Goal: Task Accomplishment & Management: Use online tool/utility

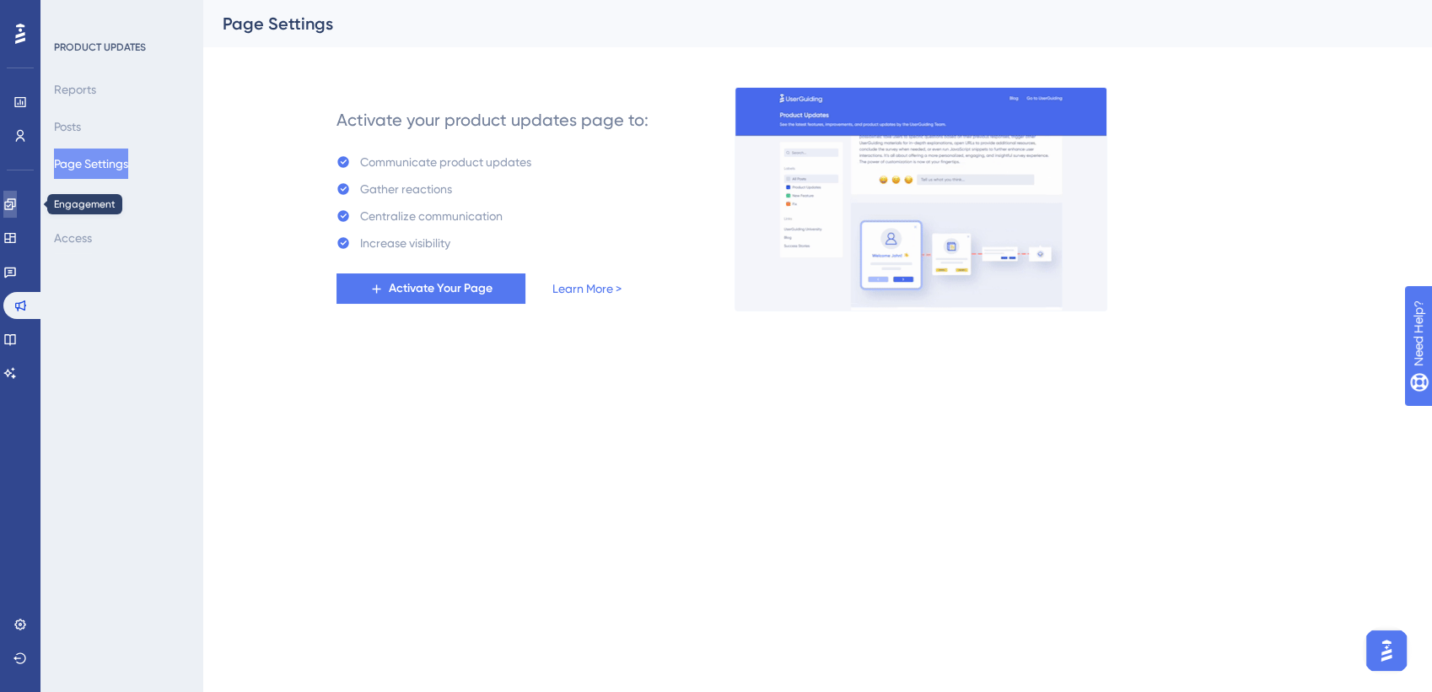
click at [17, 202] on icon at bounding box center [9, 203] width 13 height 13
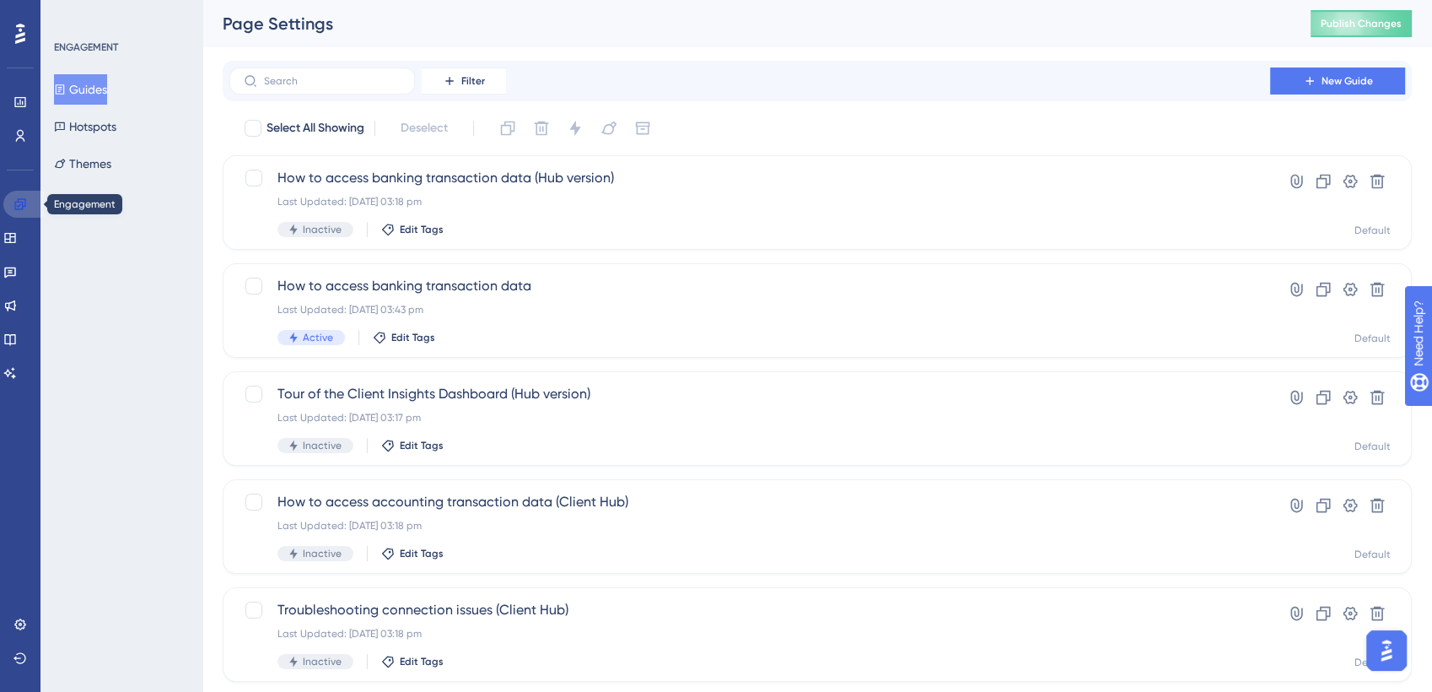
click at [26, 202] on icon at bounding box center [19, 203] width 13 height 13
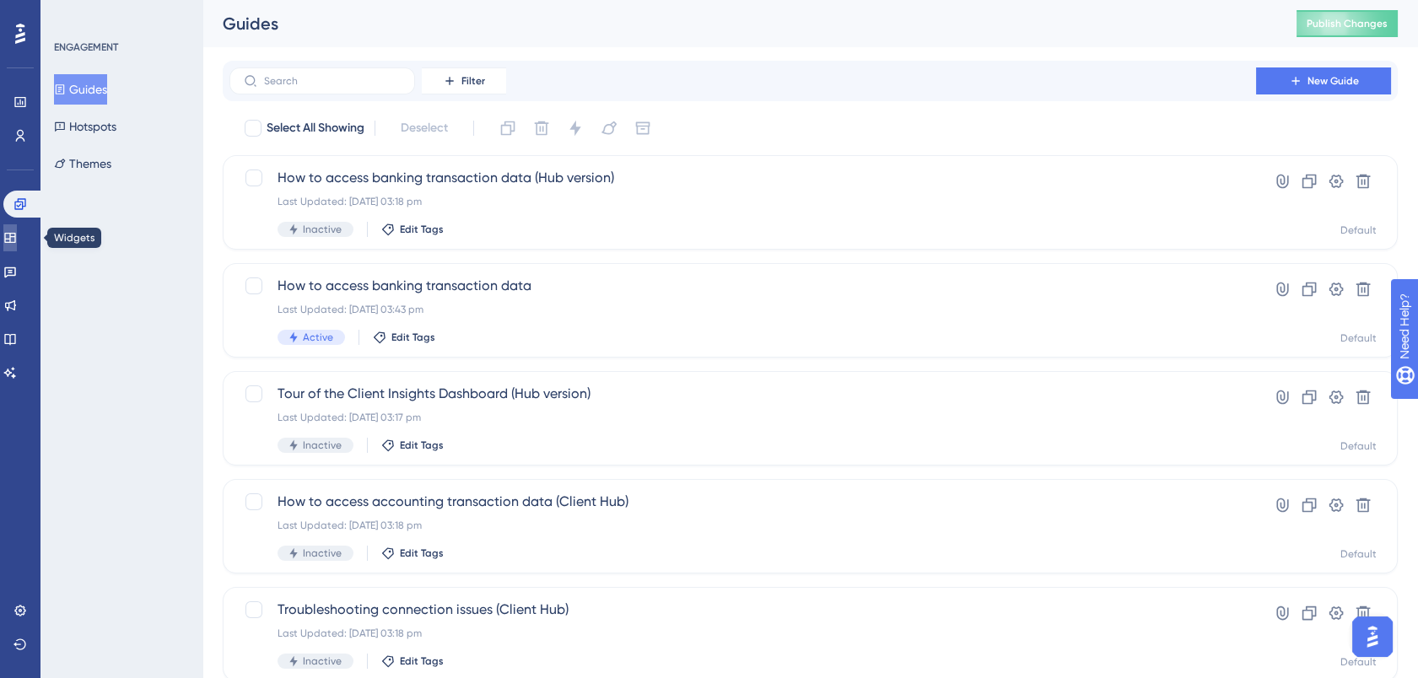
click at [17, 244] on icon at bounding box center [9, 237] width 13 height 13
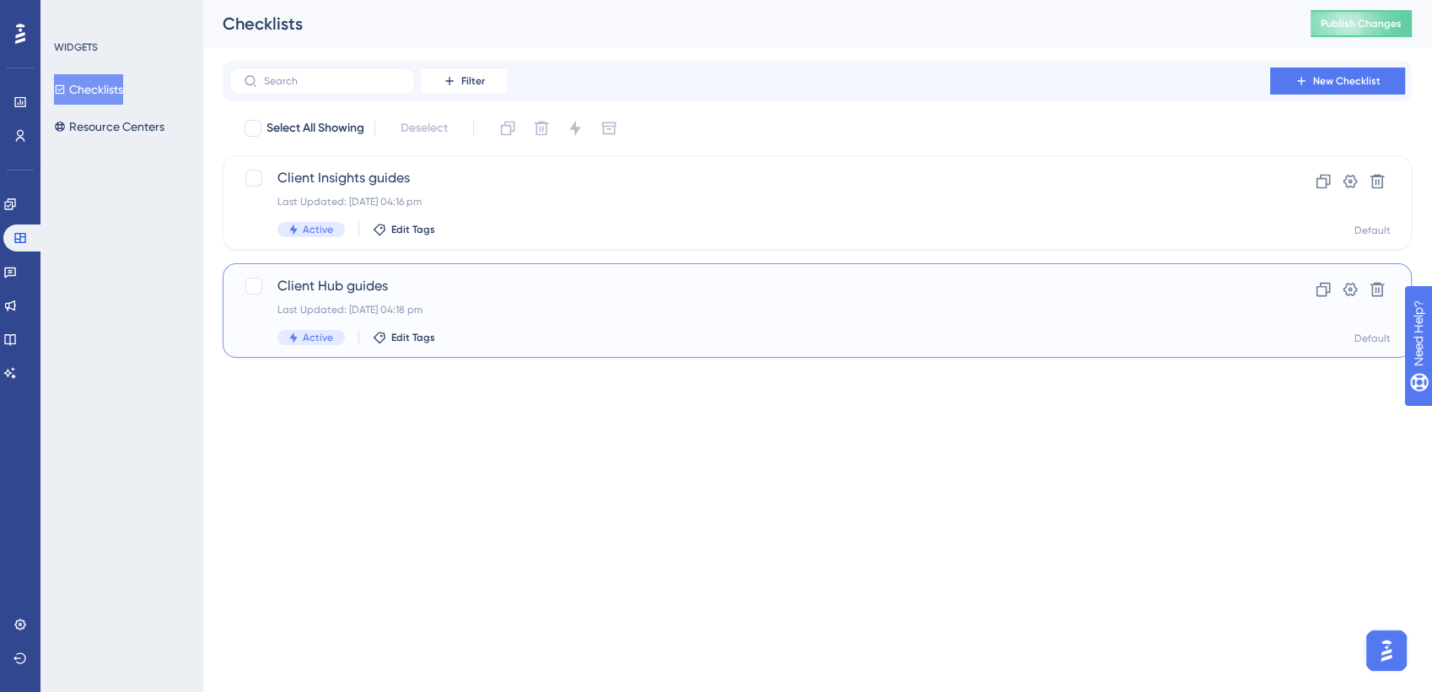
click at [358, 280] on span "Client Hub guides" at bounding box center [749, 286] width 945 height 20
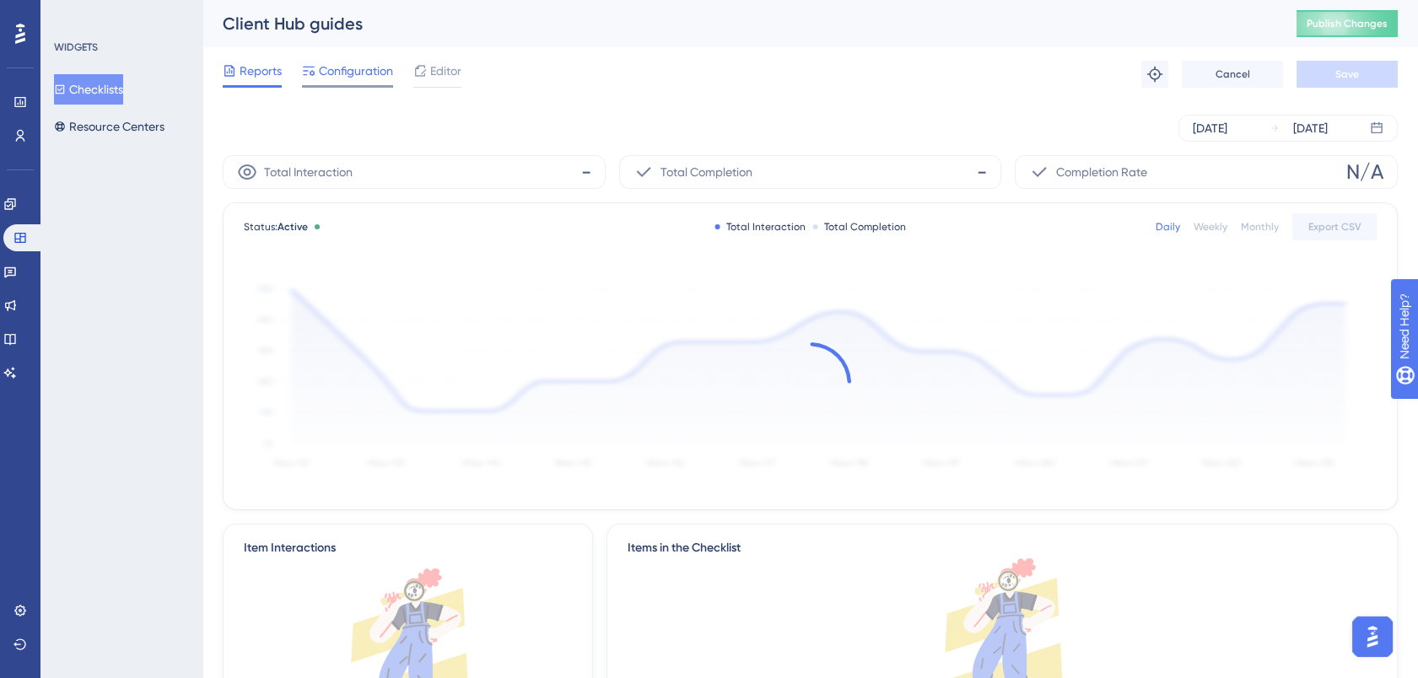
click at [377, 73] on span "Configuration" at bounding box center [356, 71] width 74 height 20
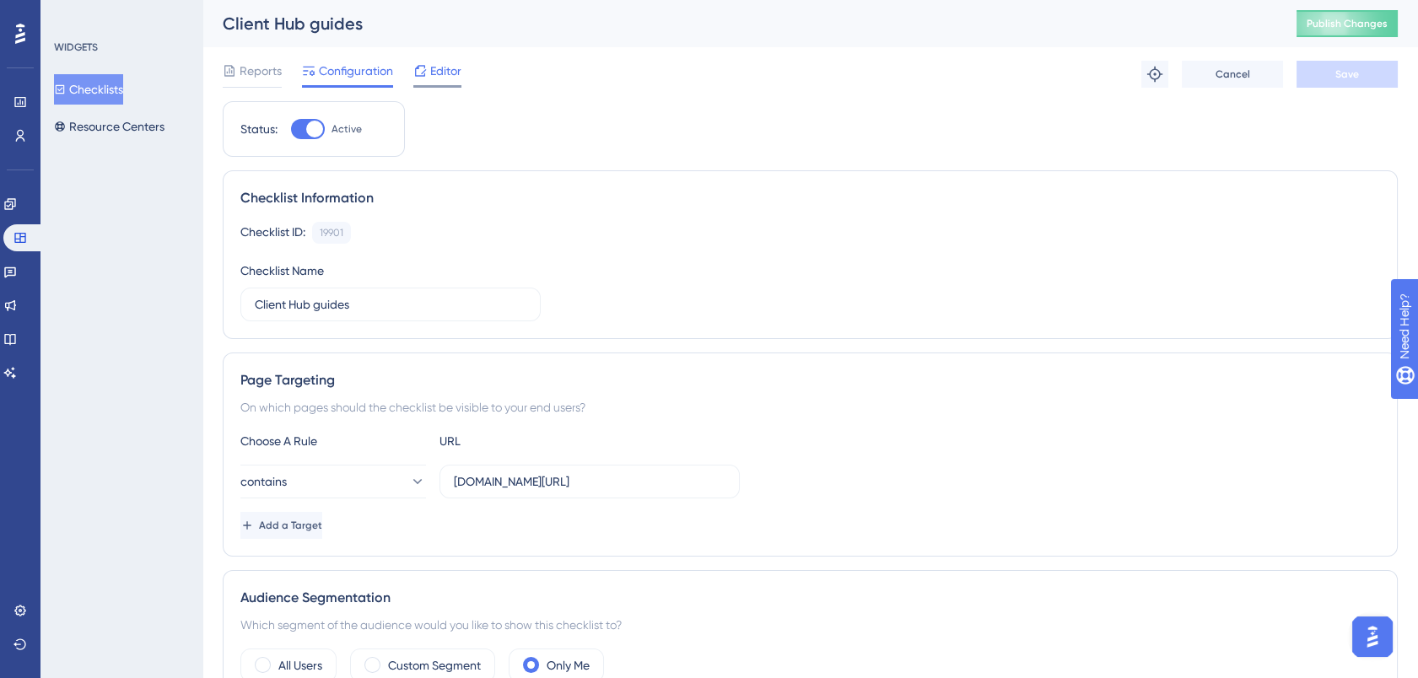
click at [450, 71] on span "Editor" at bounding box center [445, 71] width 31 height 20
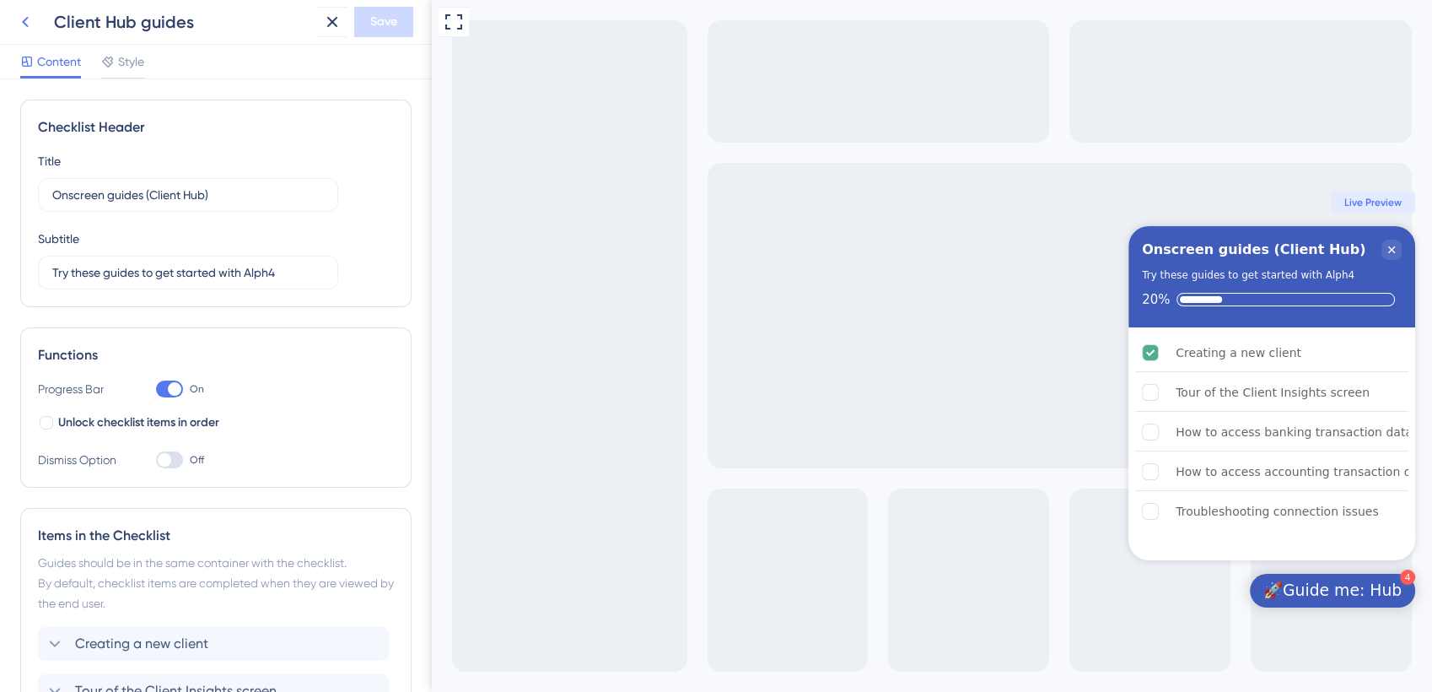
click at [23, 14] on icon at bounding box center [25, 22] width 20 height 20
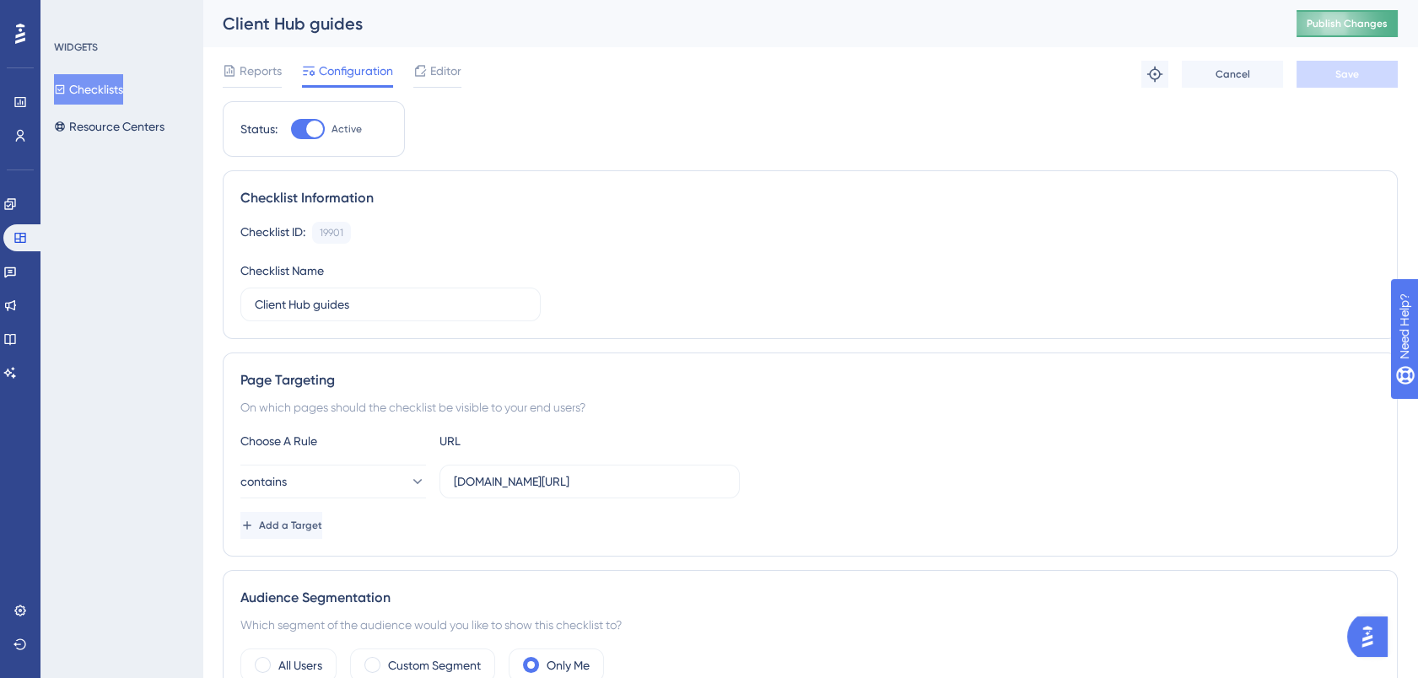
click at [1356, 28] on span "Publish Changes" at bounding box center [1346, 23] width 81 height 13
click at [434, 66] on span "Editor" at bounding box center [445, 71] width 31 height 20
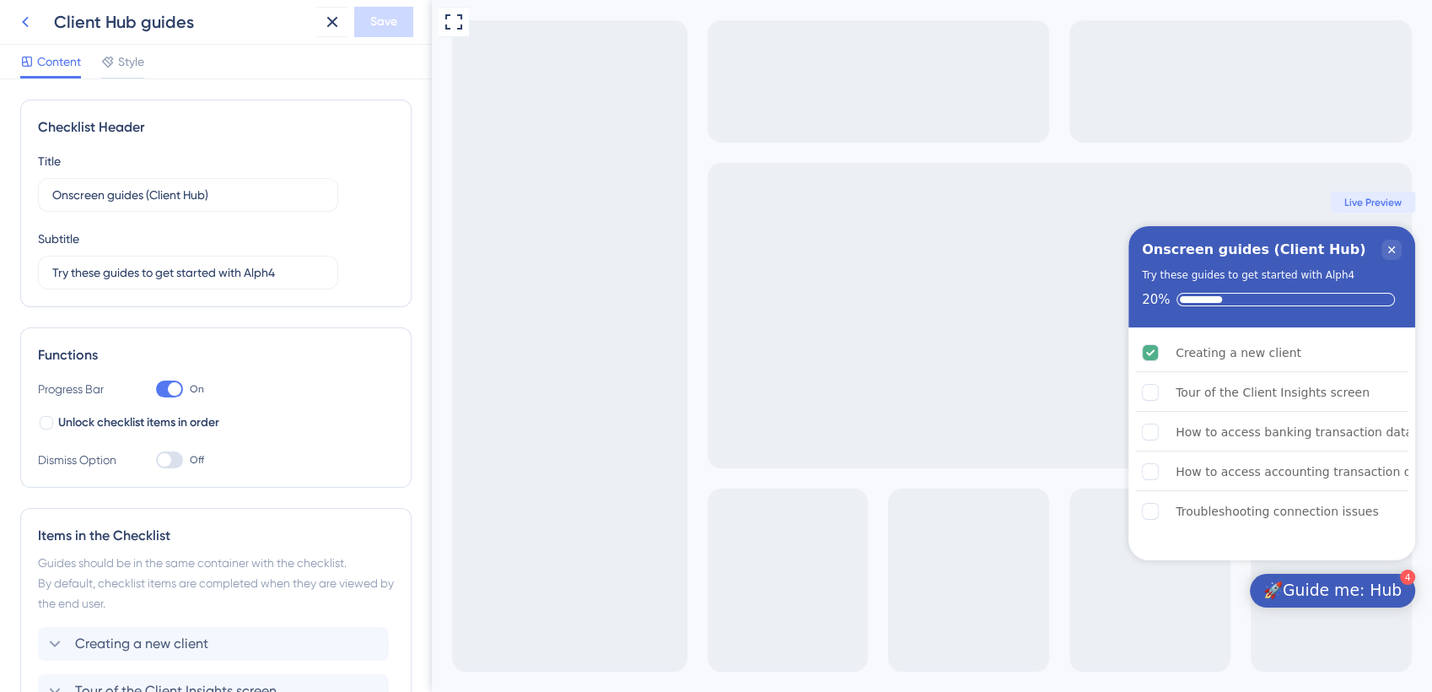
click at [25, 19] on icon at bounding box center [25, 22] width 7 height 11
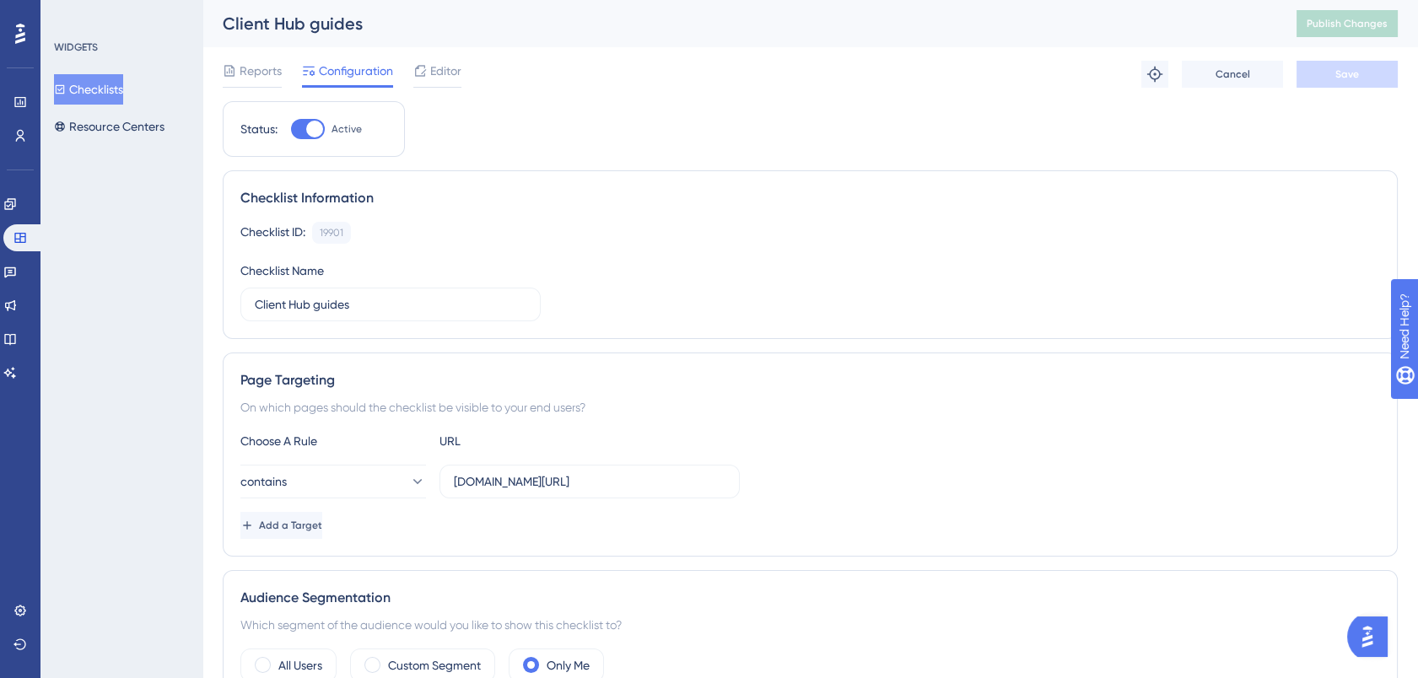
click at [94, 87] on button "Checklists" at bounding box center [88, 89] width 69 height 30
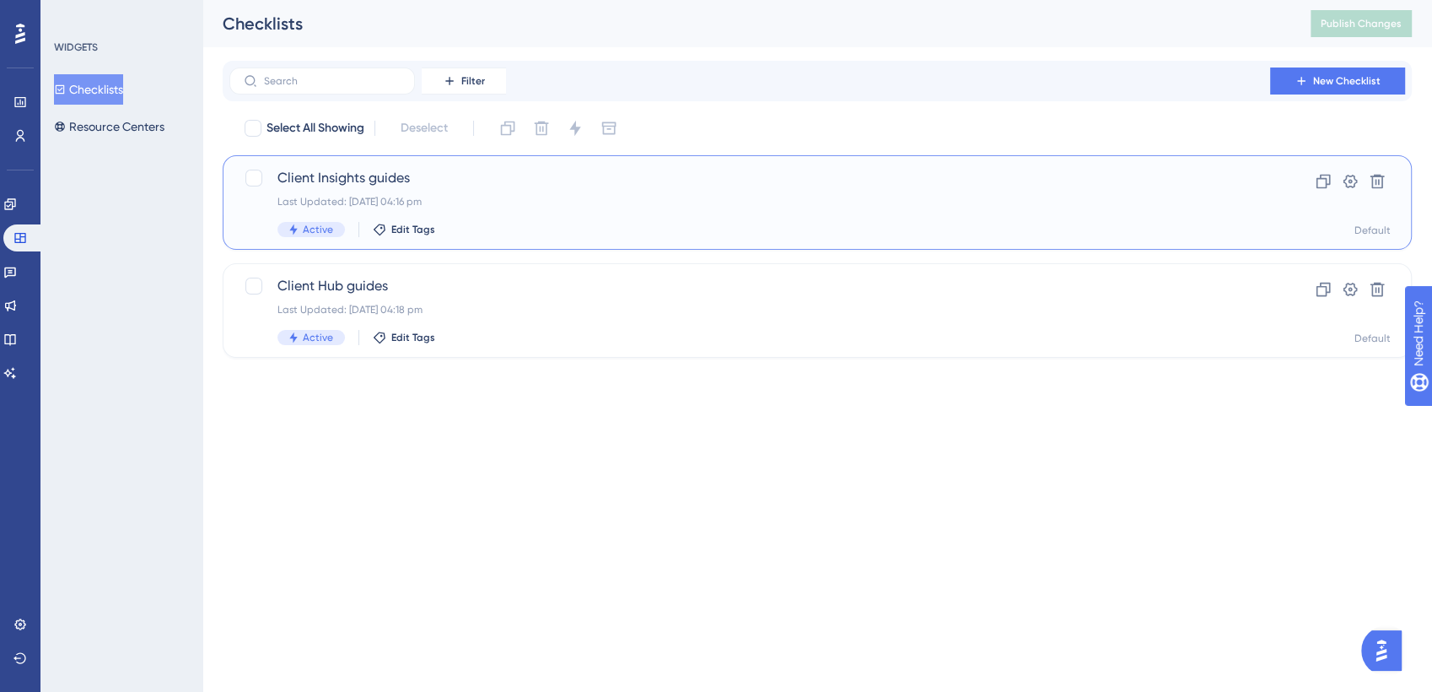
click at [368, 182] on span "Client Insights guides" at bounding box center [749, 178] width 945 height 20
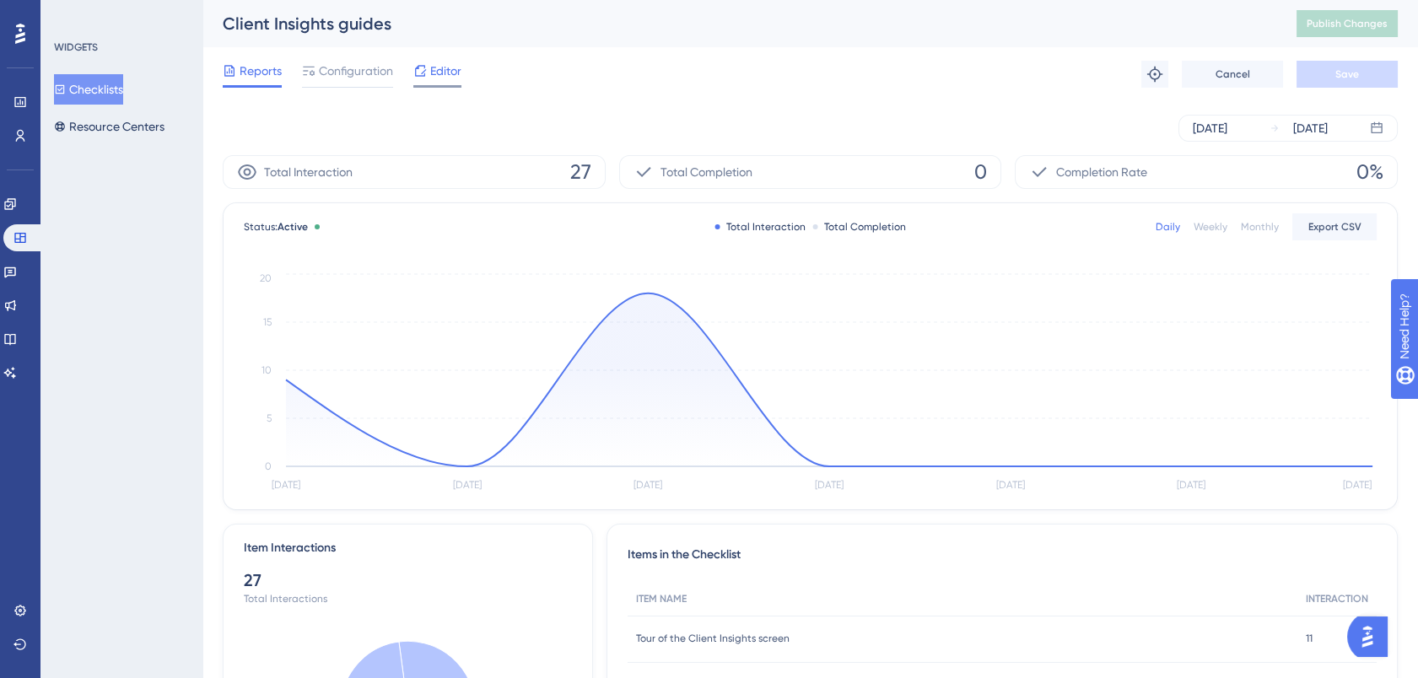
click at [439, 70] on span "Editor" at bounding box center [445, 71] width 31 height 20
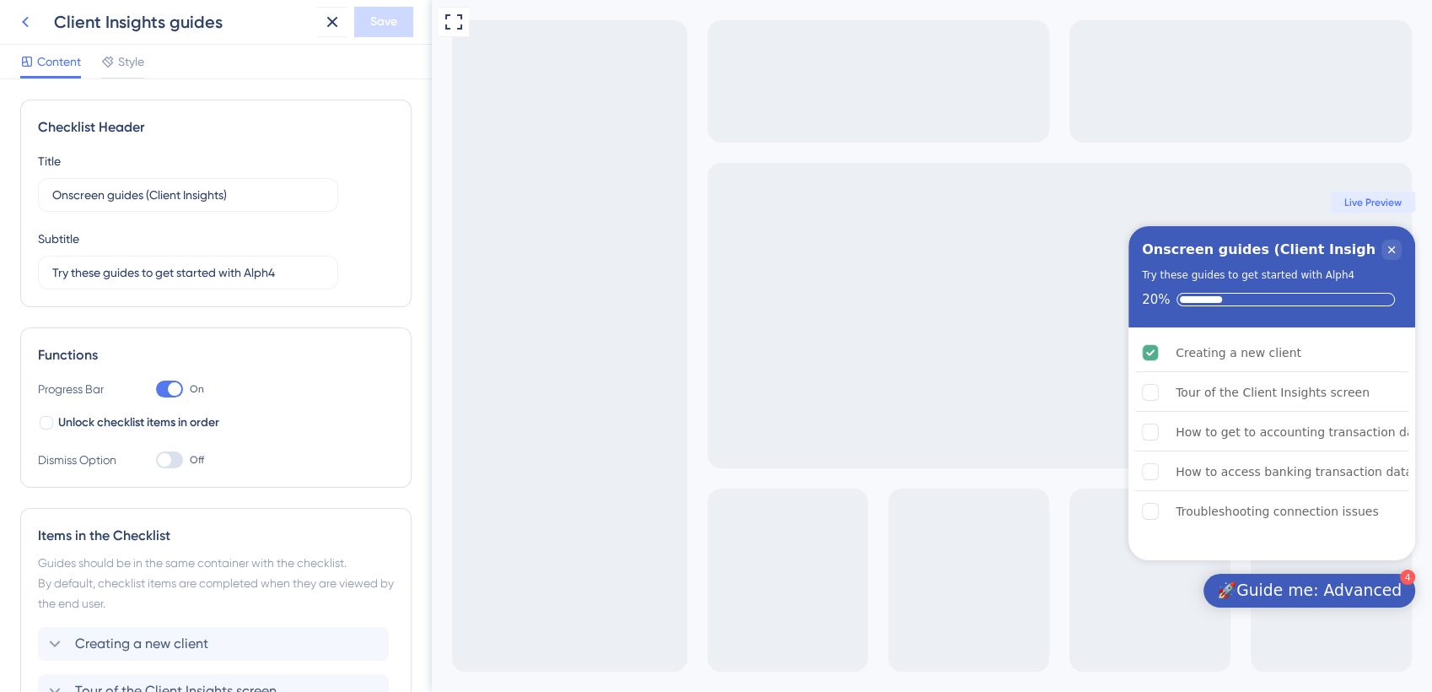
click at [29, 22] on icon at bounding box center [25, 22] width 20 height 20
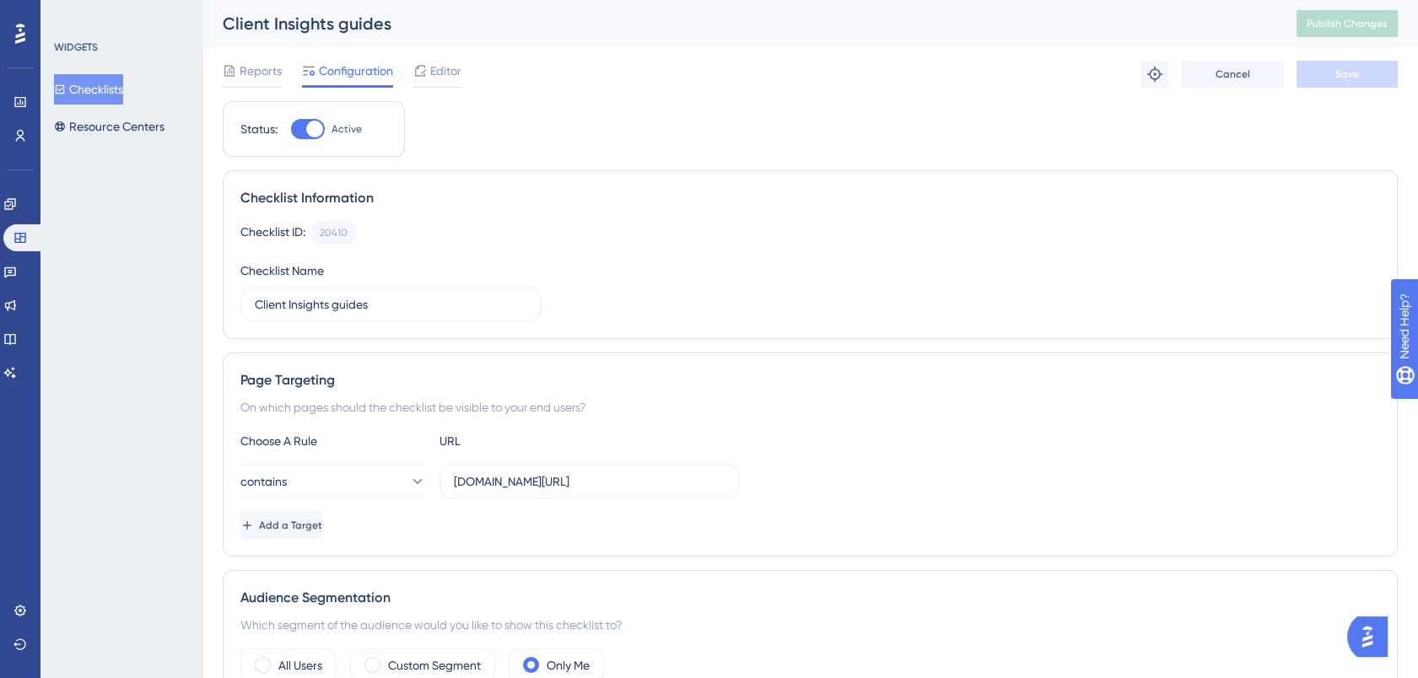
click at [107, 84] on button "Checklists" at bounding box center [88, 89] width 69 height 30
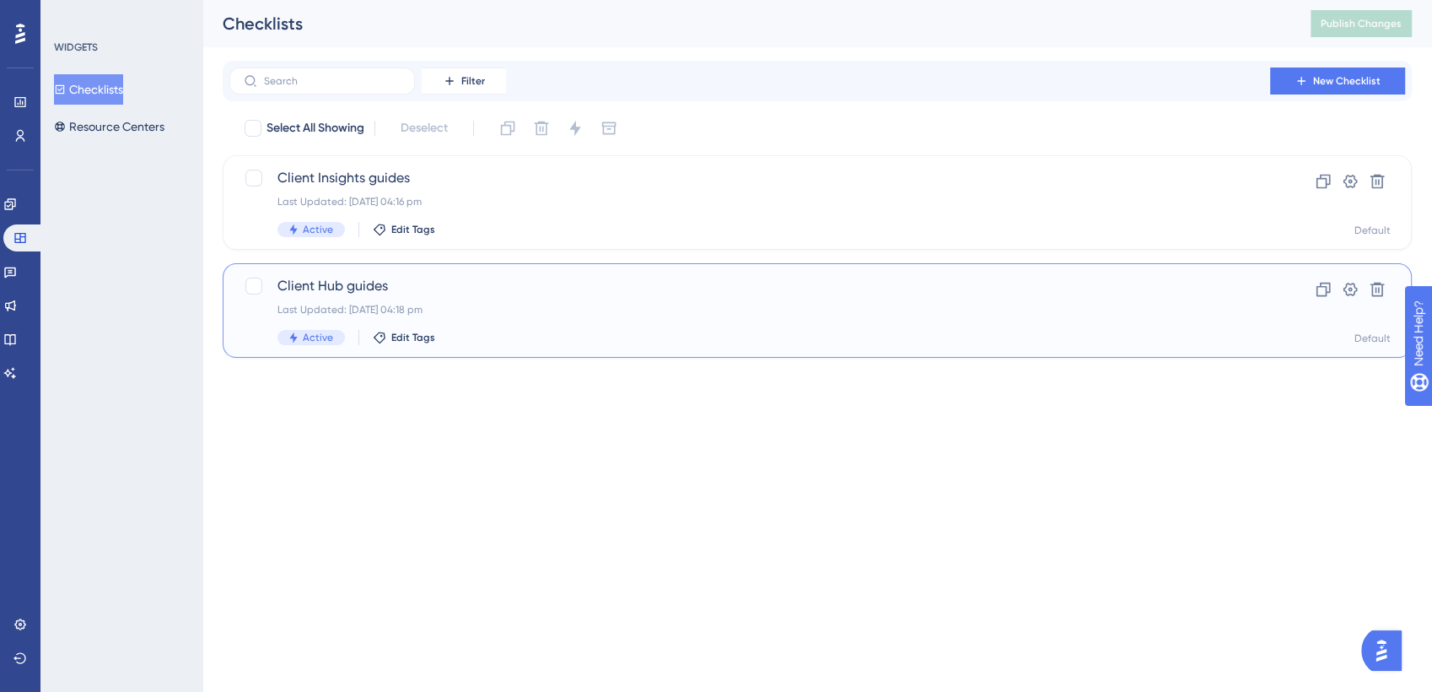
click at [340, 281] on span "Client Hub guides" at bounding box center [749, 286] width 945 height 20
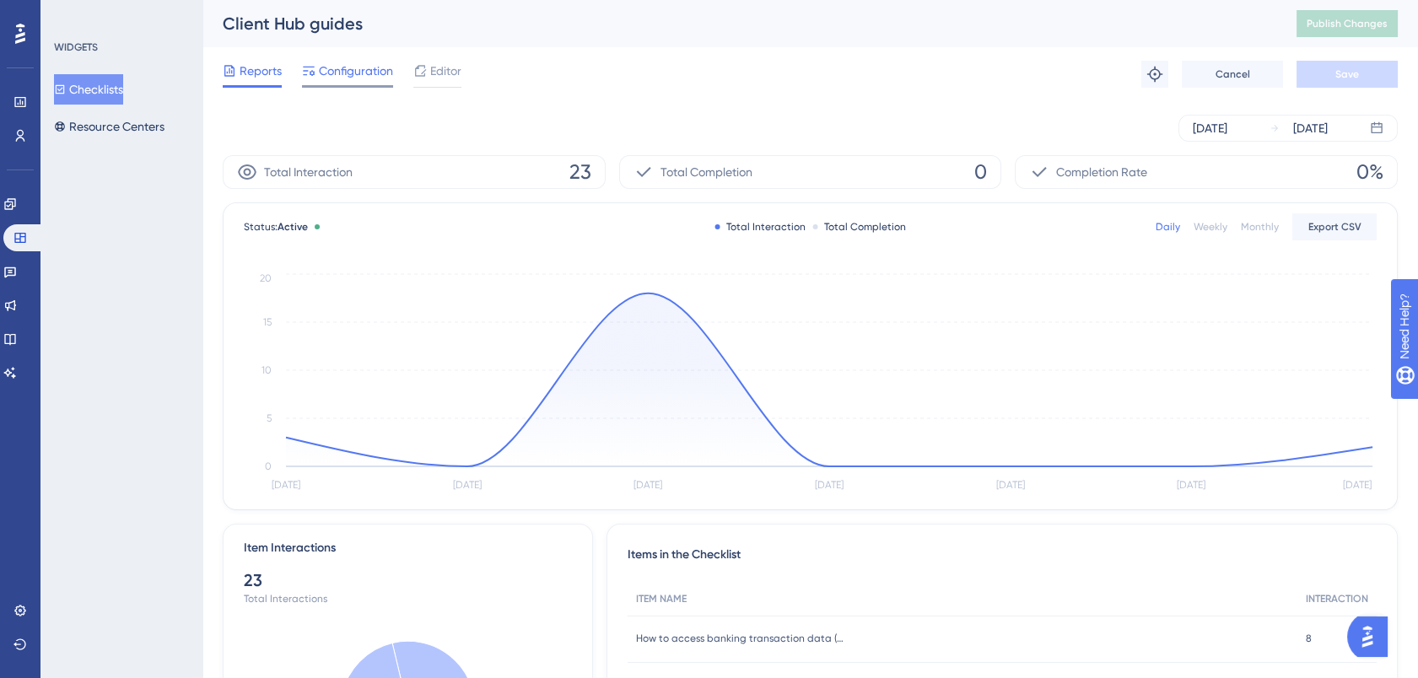
click at [364, 78] on span "Configuration" at bounding box center [356, 71] width 74 height 20
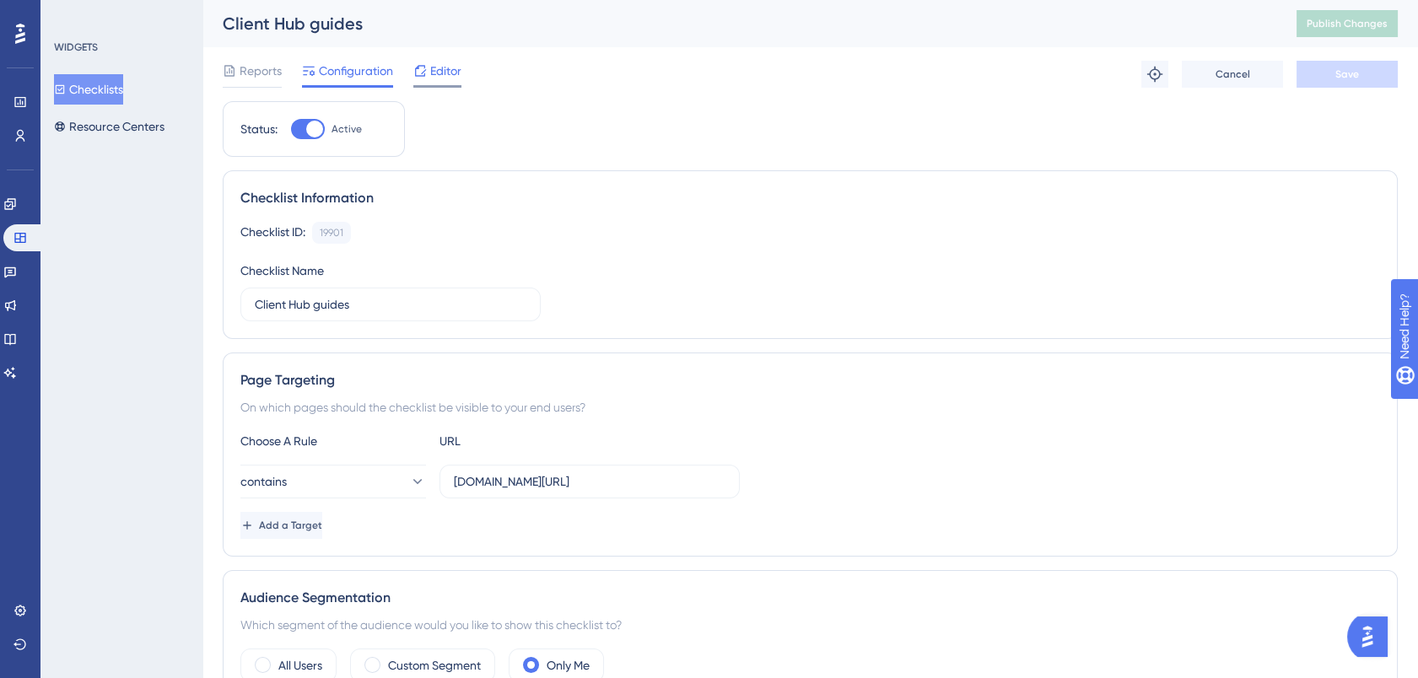
click at [424, 76] on icon at bounding box center [420, 70] width 11 height 11
click at [121, 92] on button "Checklists" at bounding box center [88, 89] width 69 height 30
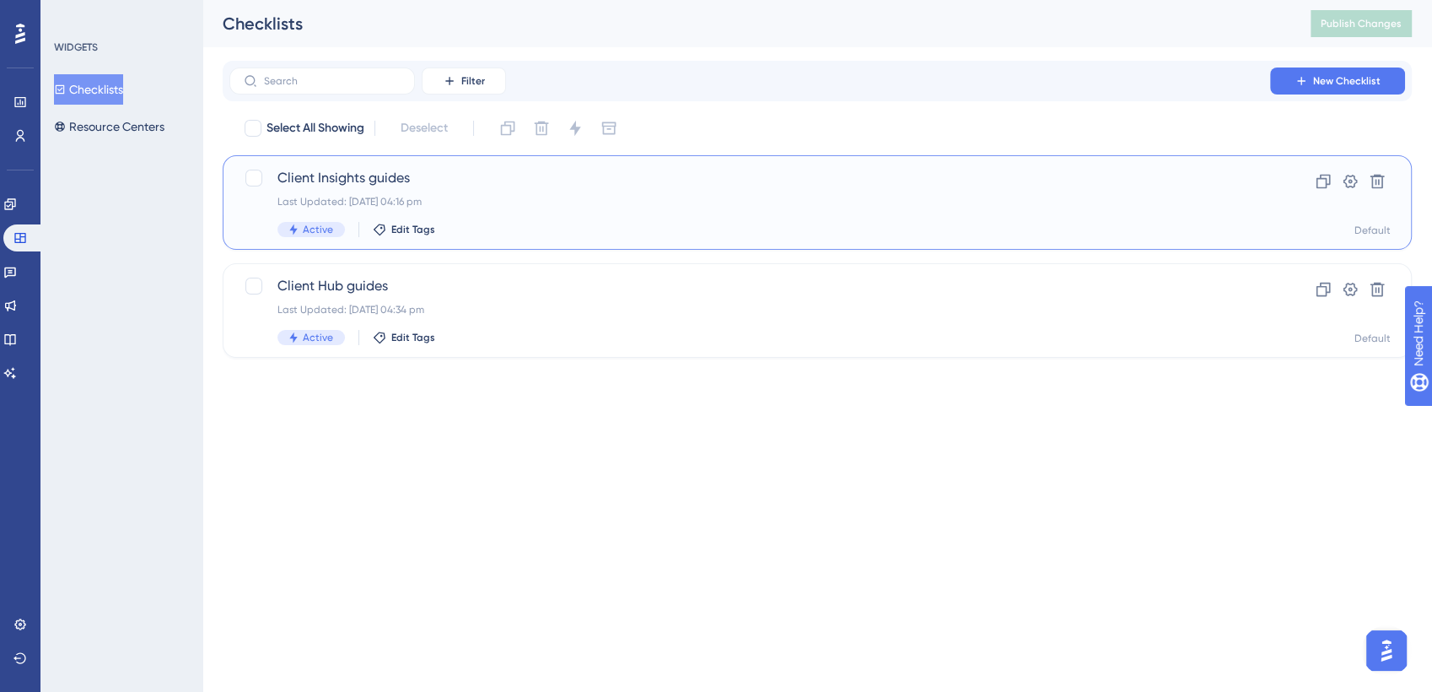
click at [389, 174] on span "Client Insights guides" at bounding box center [749, 178] width 945 height 20
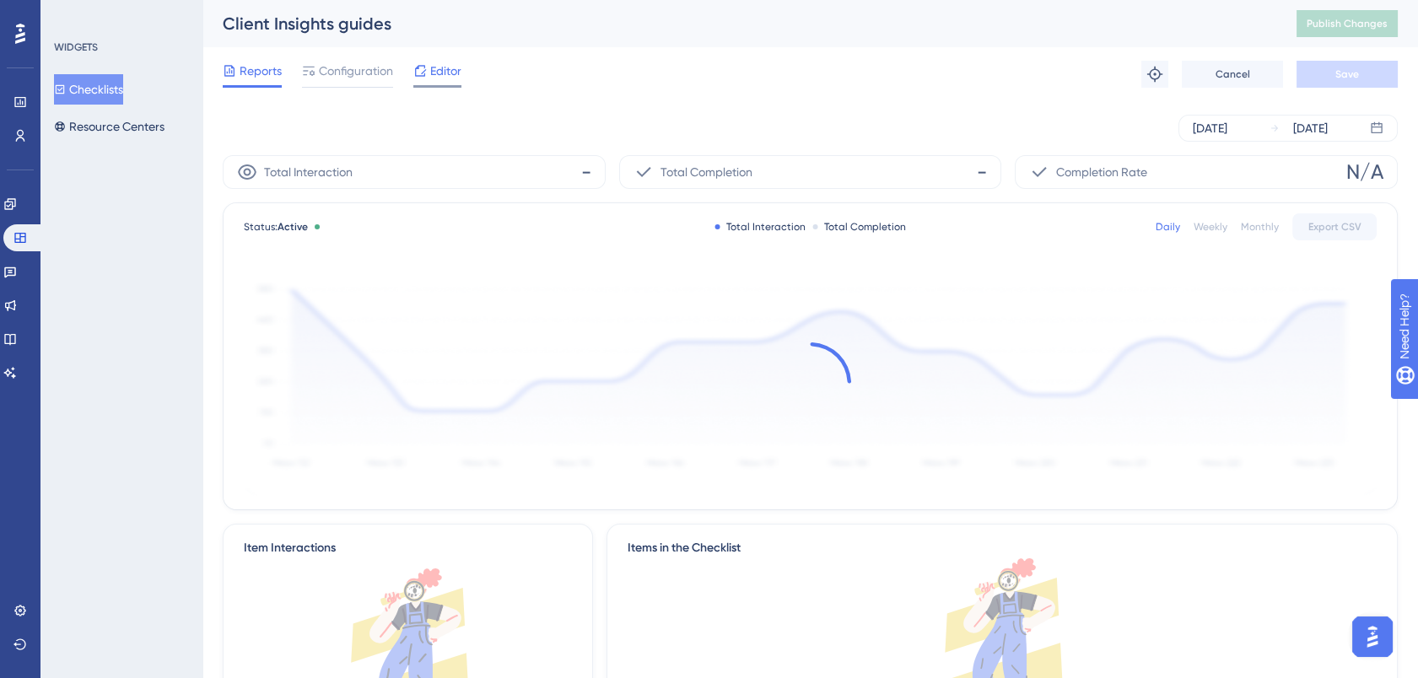
click at [428, 66] on div "Editor" at bounding box center [437, 71] width 48 height 20
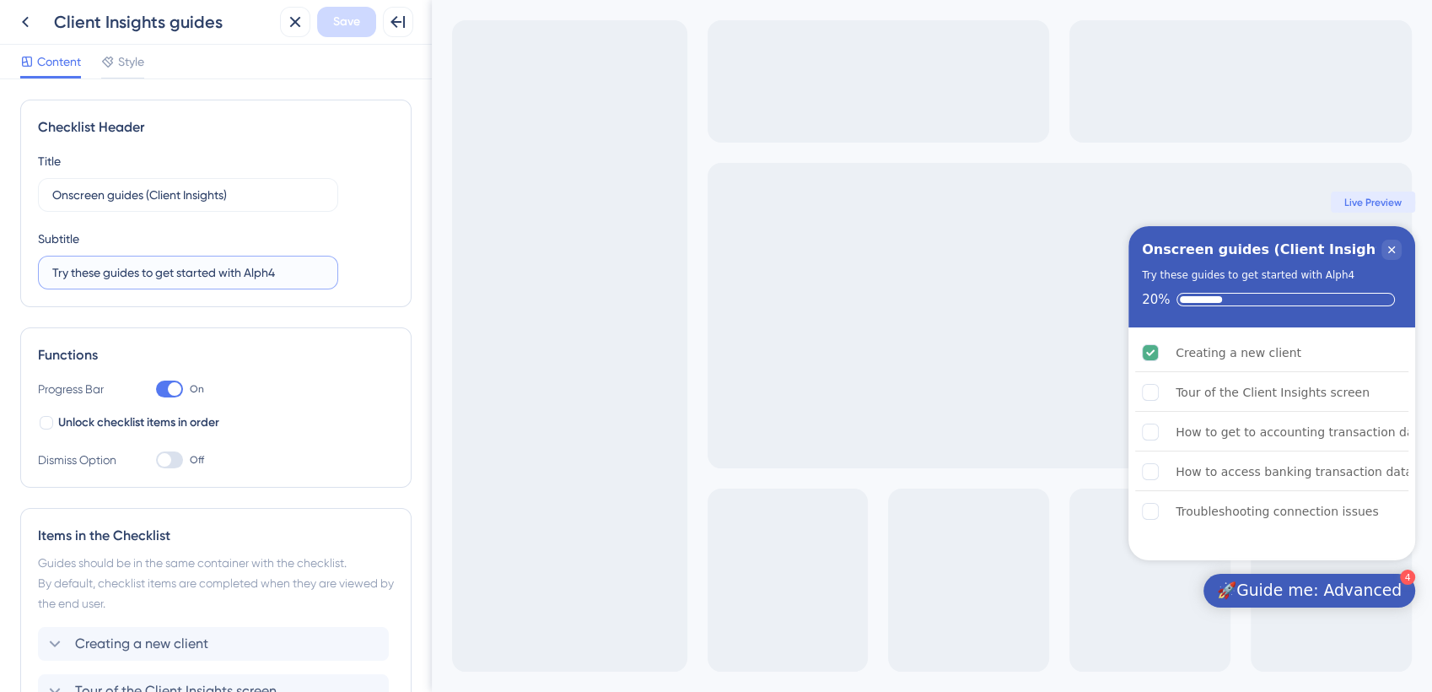
click at [217, 275] on input "Try these guides to get started with Alph4" at bounding box center [188, 272] width 272 height 19
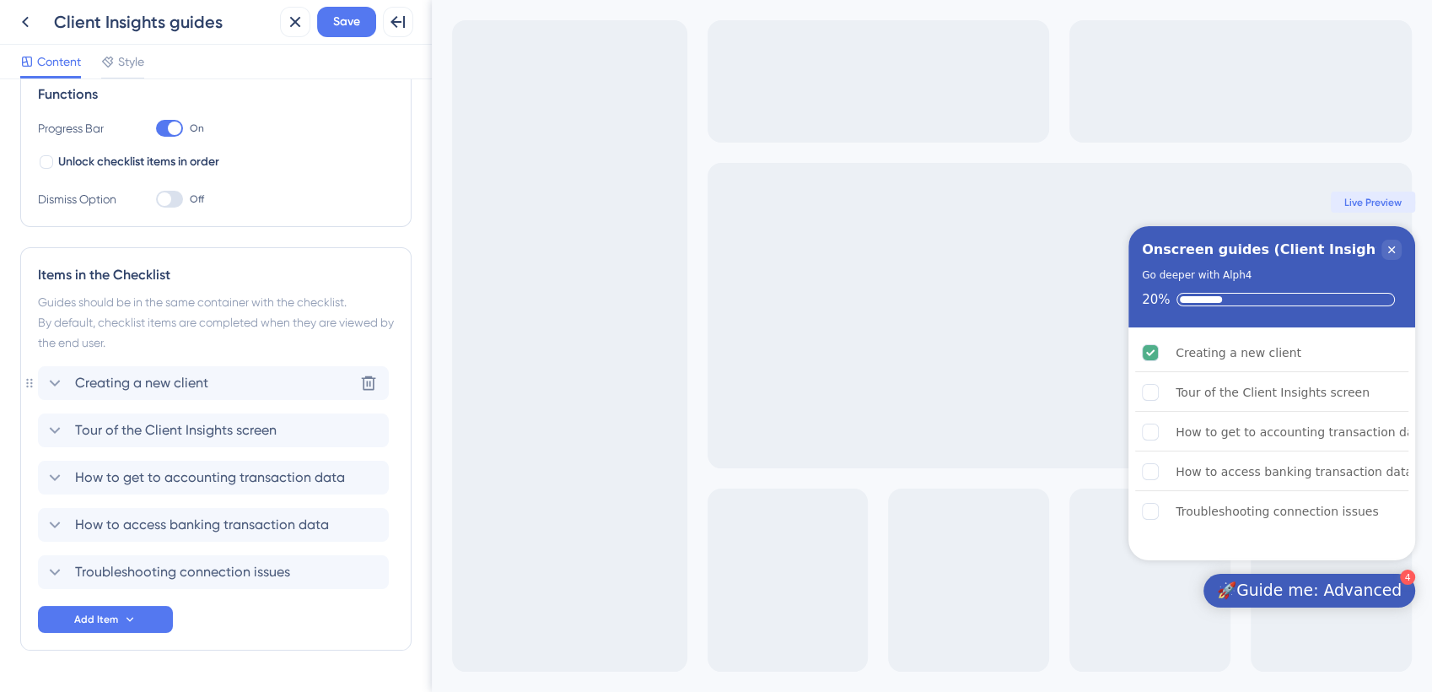
scroll to position [305, 0]
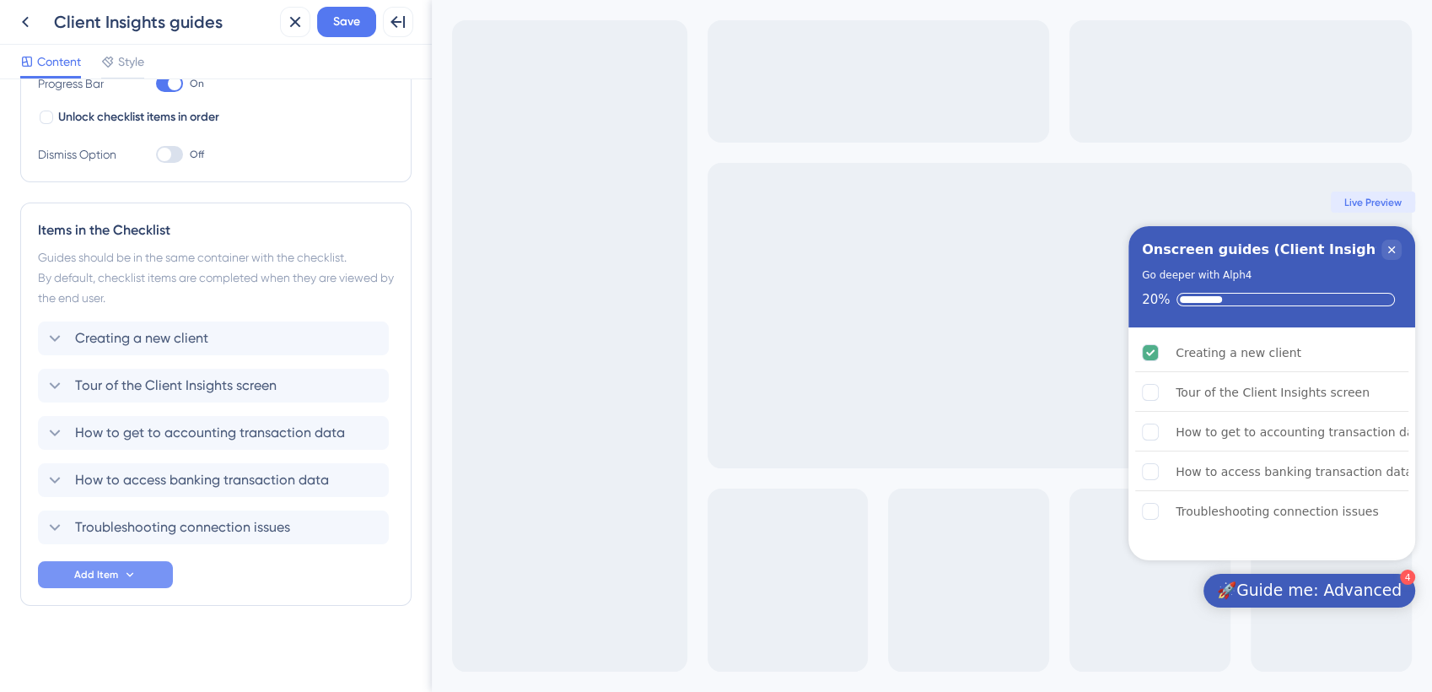
type input "Go deeper with Alph4"
click at [141, 571] on button "Add Item" at bounding box center [105, 574] width 135 height 27
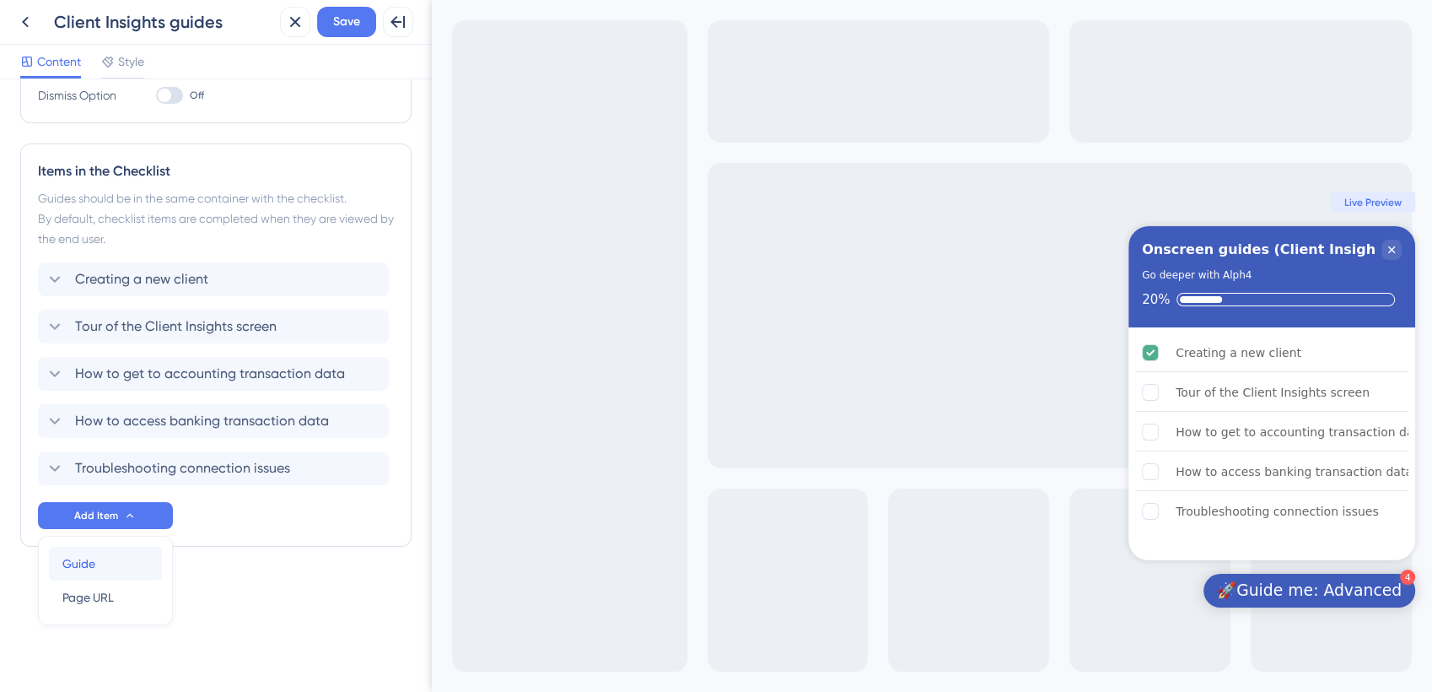
click at [95, 563] on div "Guide Guide" at bounding box center [105, 564] width 86 height 34
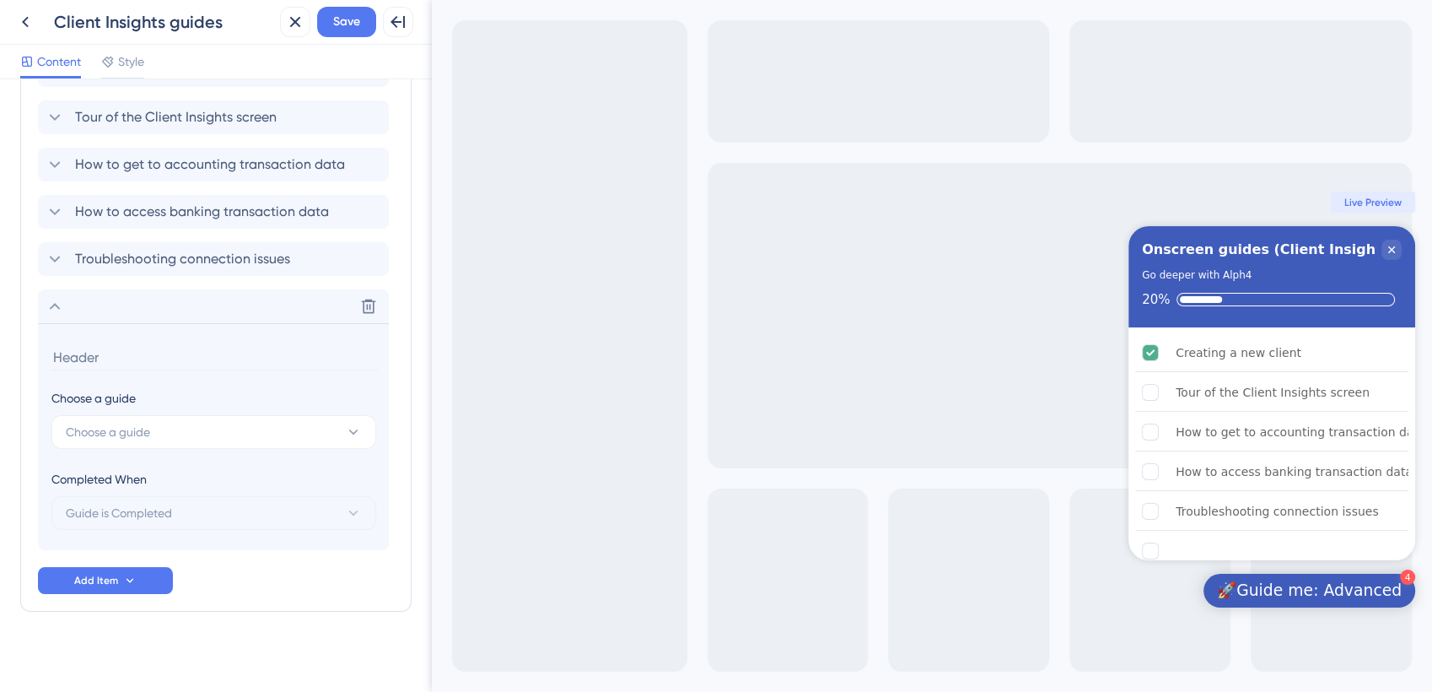
scroll to position [580, 0]
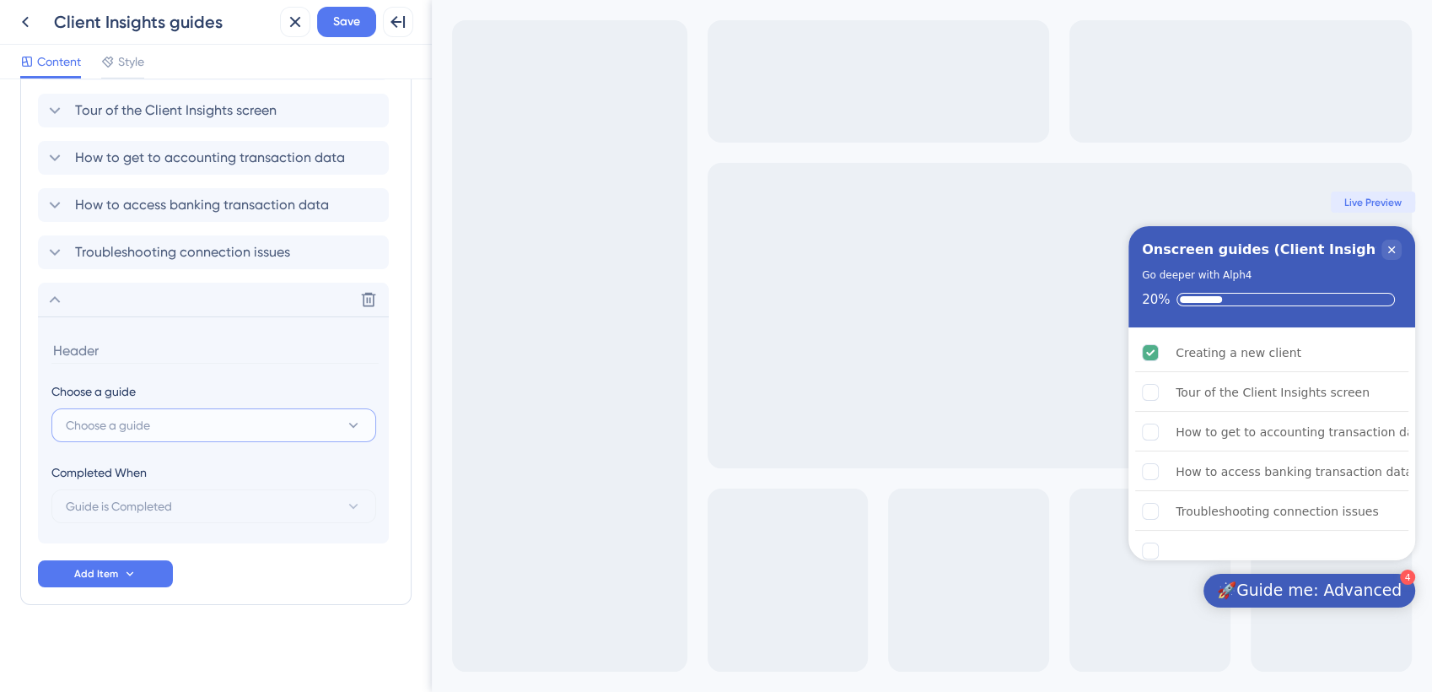
click at [357, 420] on icon at bounding box center [353, 425] width 17 height 17
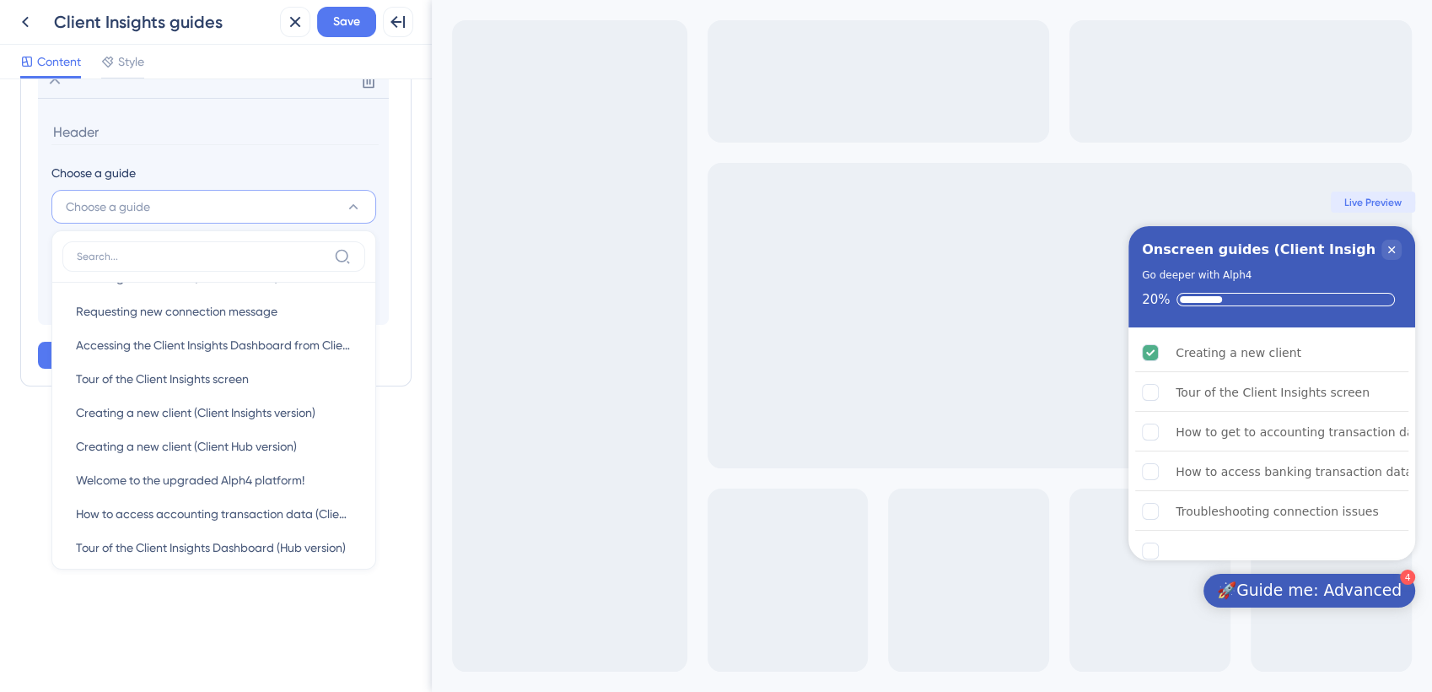
scroll to position [0, 0]
click at [195, 627] on div "Checklist Header Title Onscreen guides (Client Insights) Subtitle Go deeper wit…" at bounding box center [216, 385] width 432 height 612
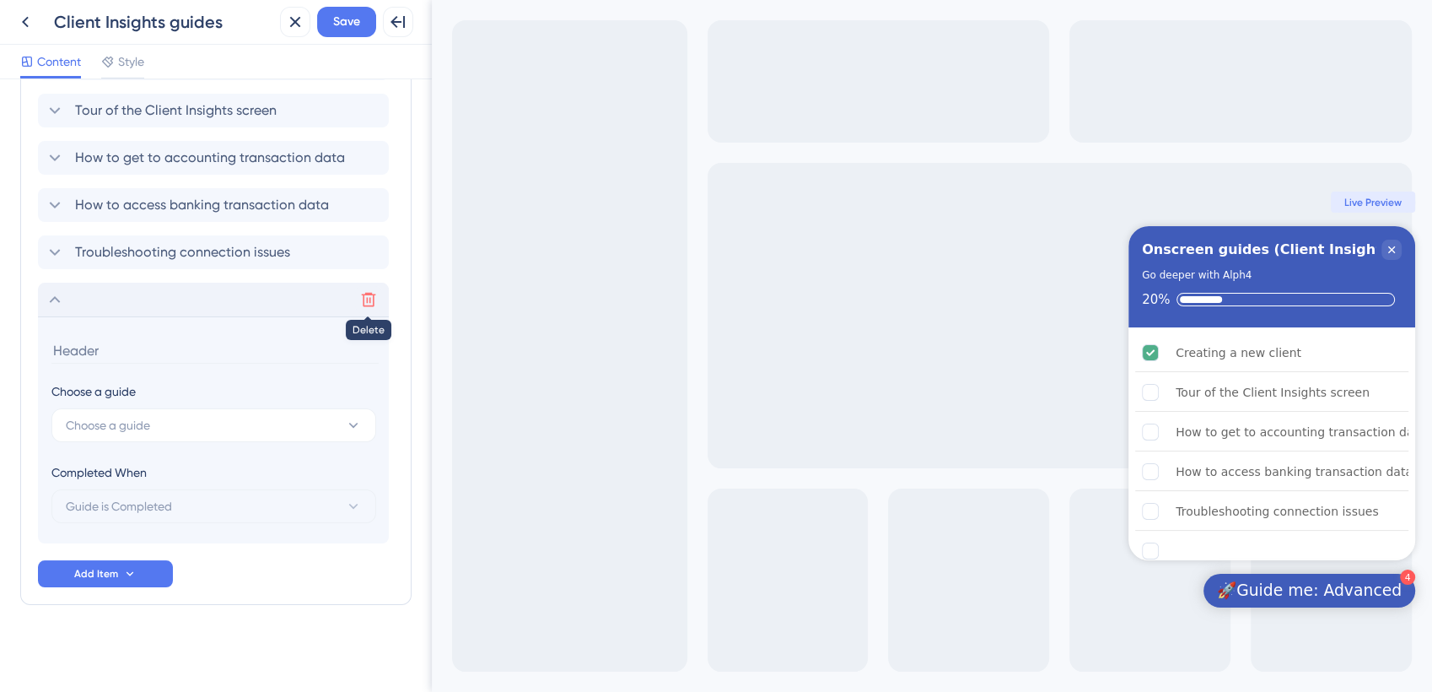
click at [368, 302] on icon at bounding box center [368, 299] width 17 height 17
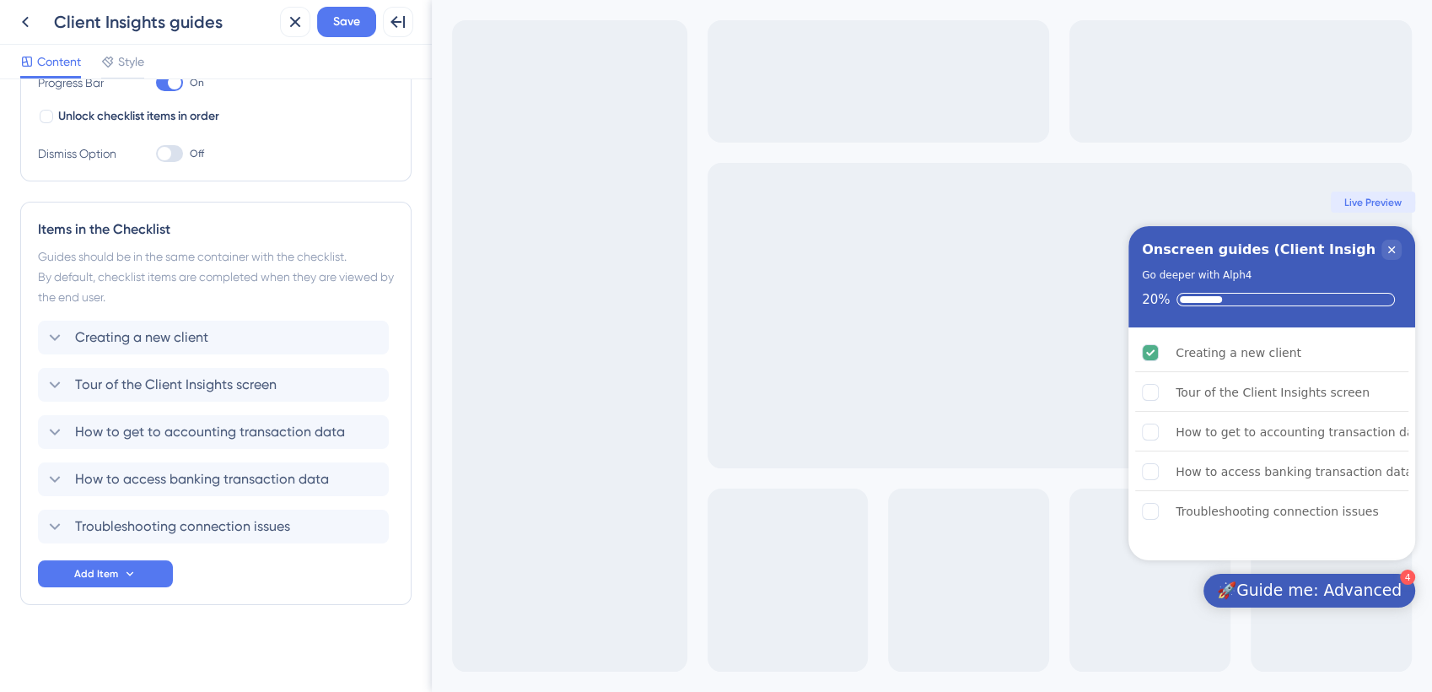
scroll to position [0, 0]
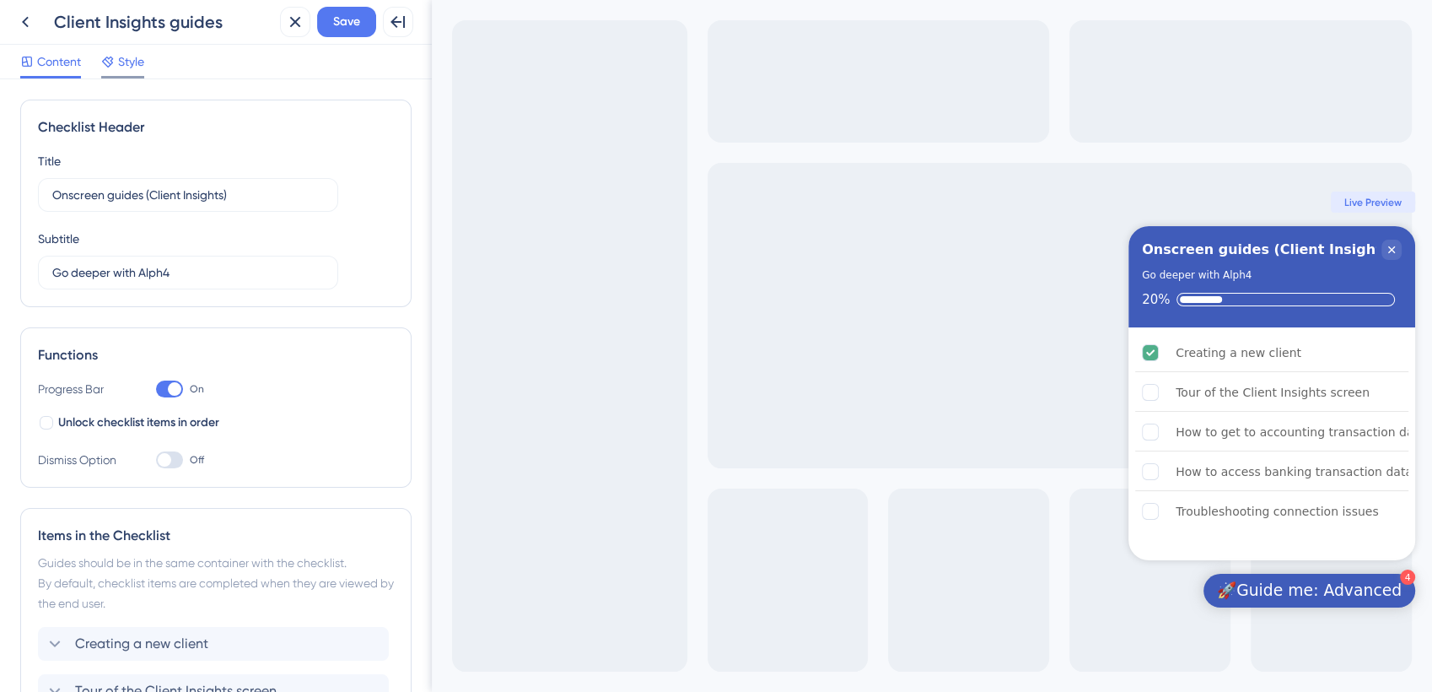
click at [121, 67] on span "Style" at bounding box center [131, 61] width 26 height 20
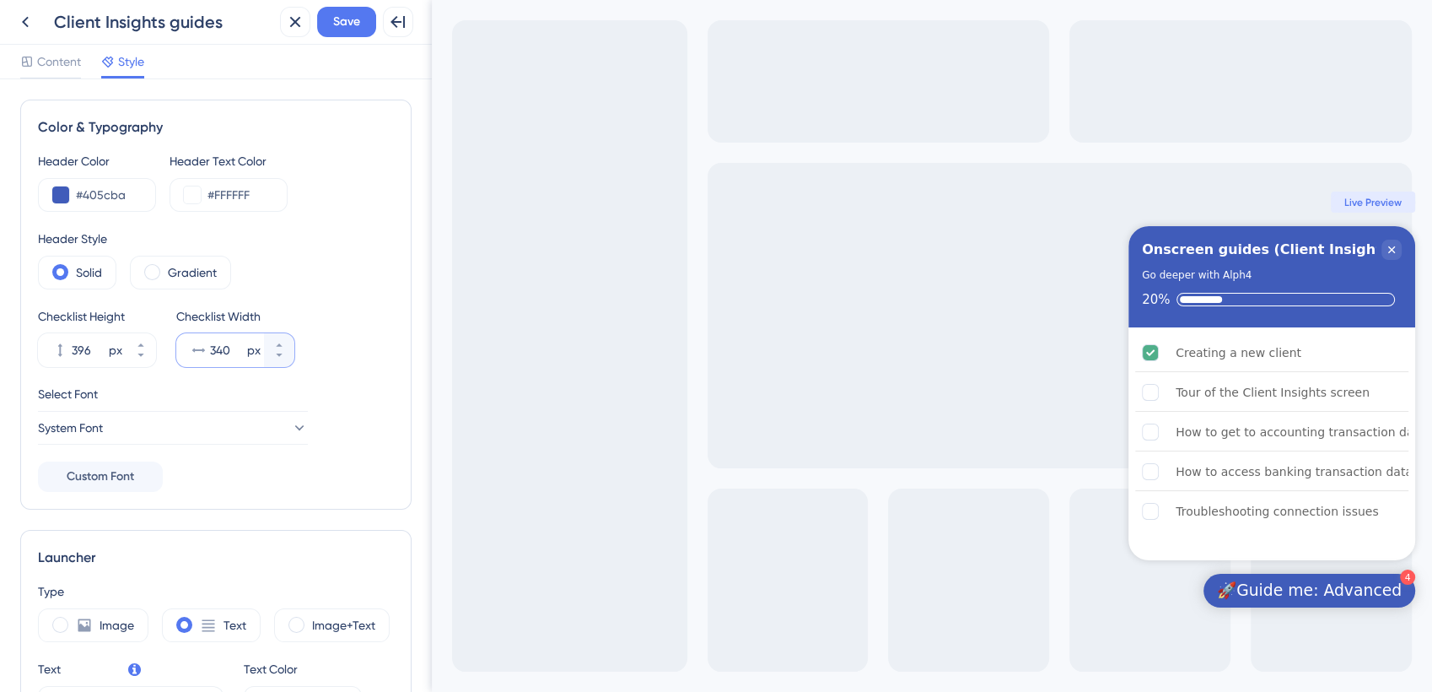
click at [226, 345] on input "340" at bounding box center [227, 350] width 34 height 20
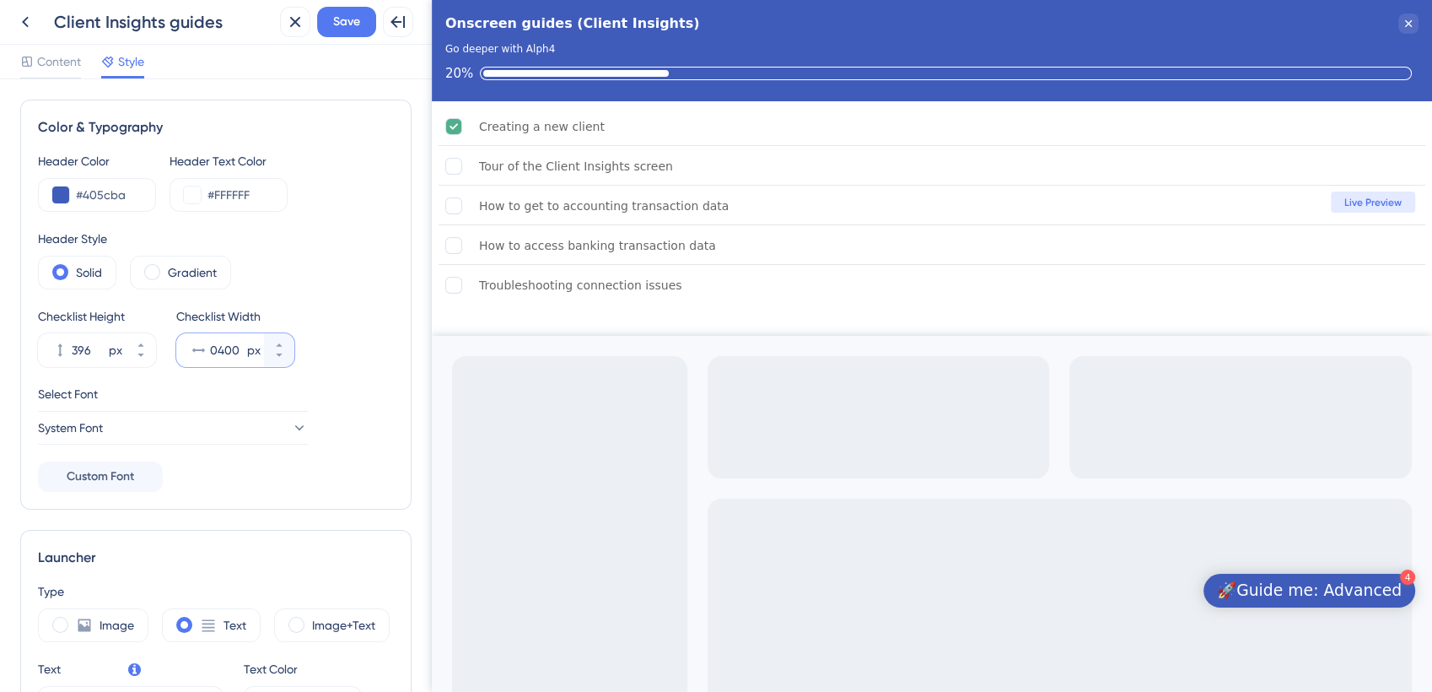
type input "0400"
click at [89, 342] on input "396" at bounding box center [89, 350] width 34 height 20
click at [79, 347] on input "396" at bounding box center [89, 350] width 34 height 20
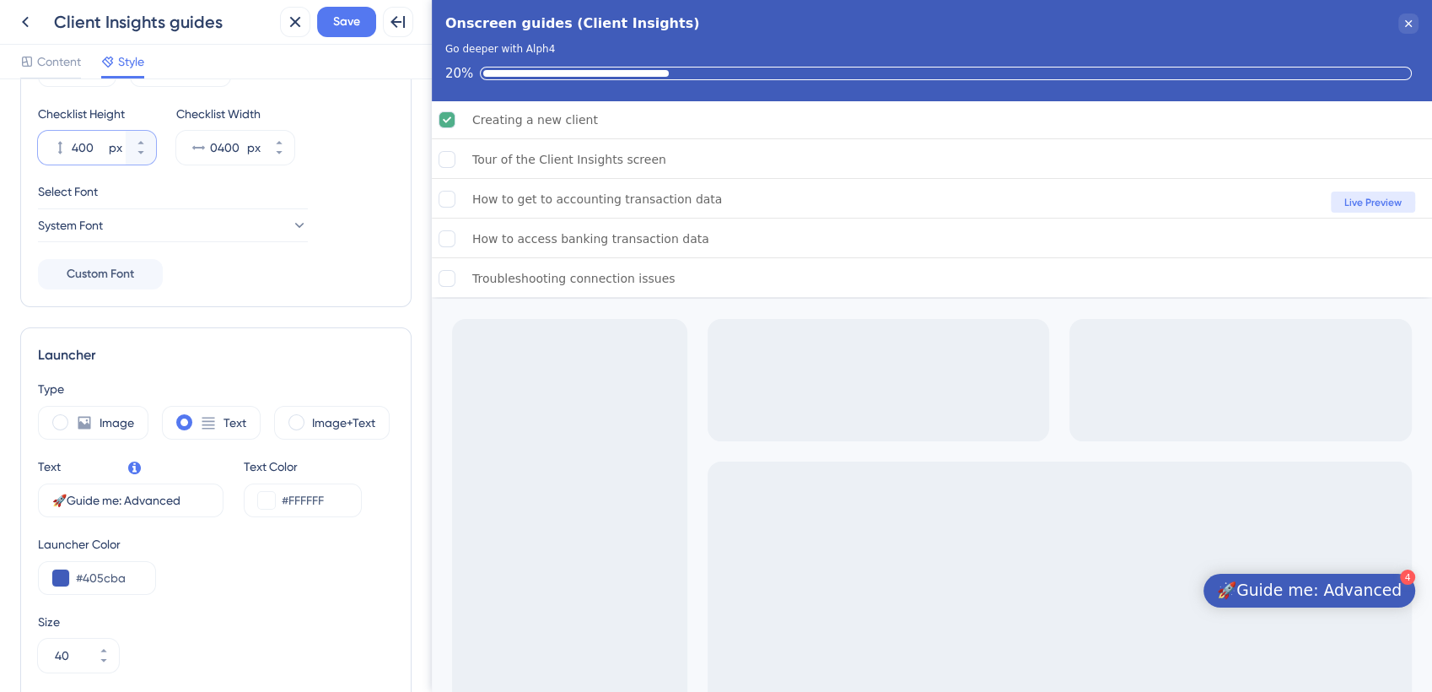
scroll to position [204, 0]
type input "400"
click at [157, 504] on input "🚀Guide me: Advanced" at bounding box center [123, 498] width 143 height 19
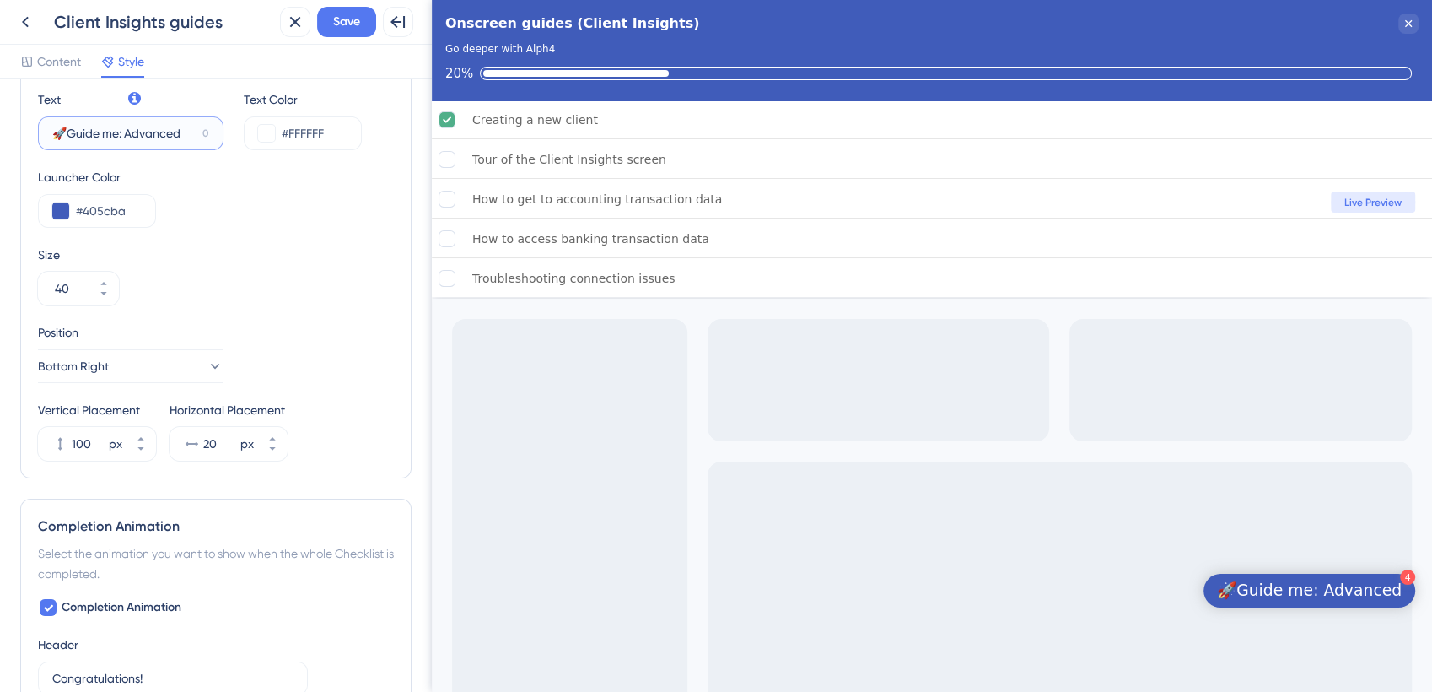
scroll to position [570, 0]
click at [53, 54] on span "Content" at bounding box center [59, 61] width 44 height 20
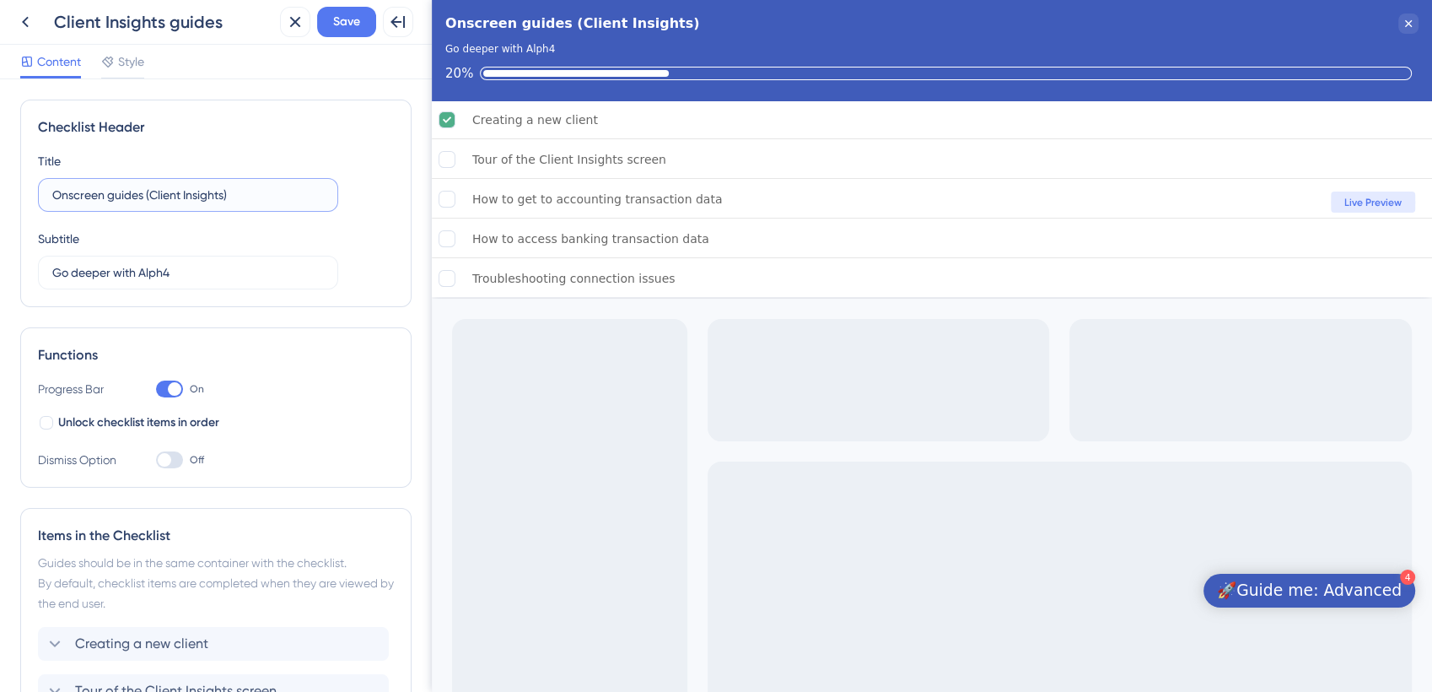
click at [248, 196] on input "Onscreen guides (Client Insights)" at bounding box center [188, 195] width 272 height 19
click at [130, 66] on span "Style" at bounding box center [131, 61] width 26 height 20
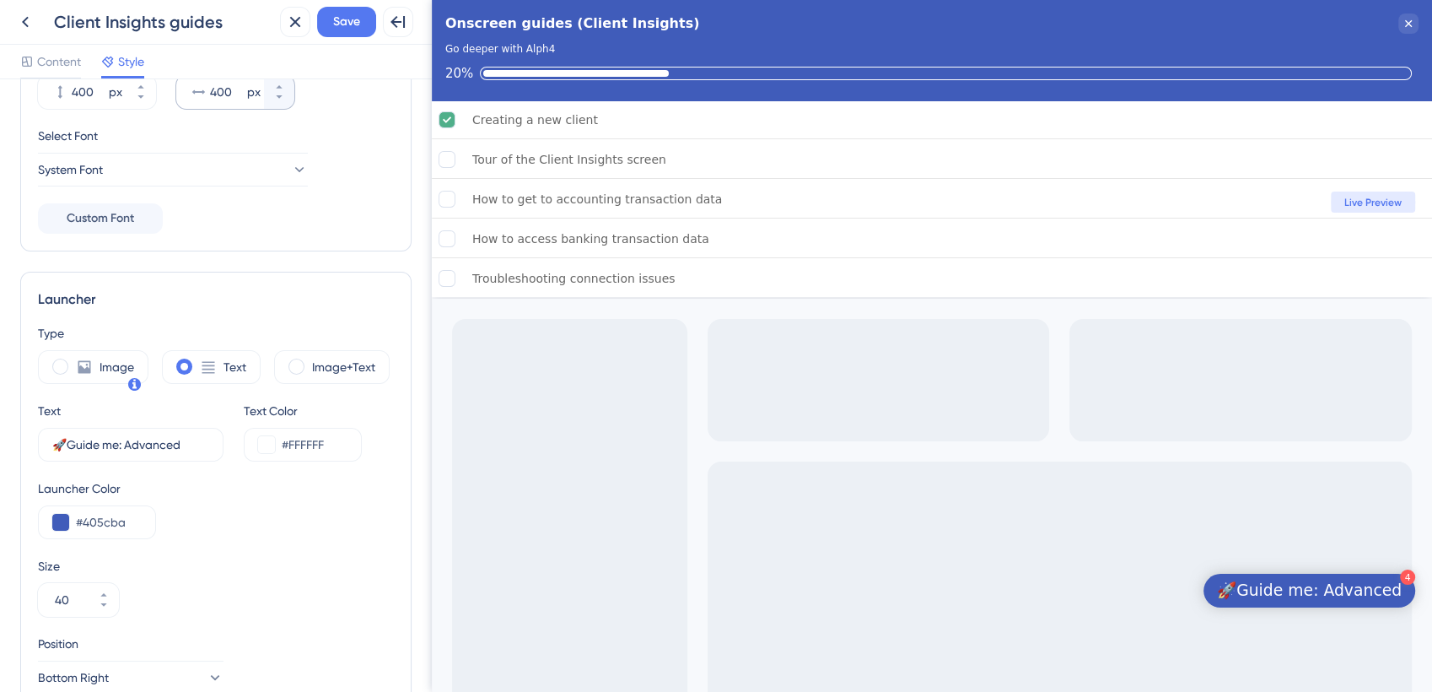
scroll to position [296, 0]
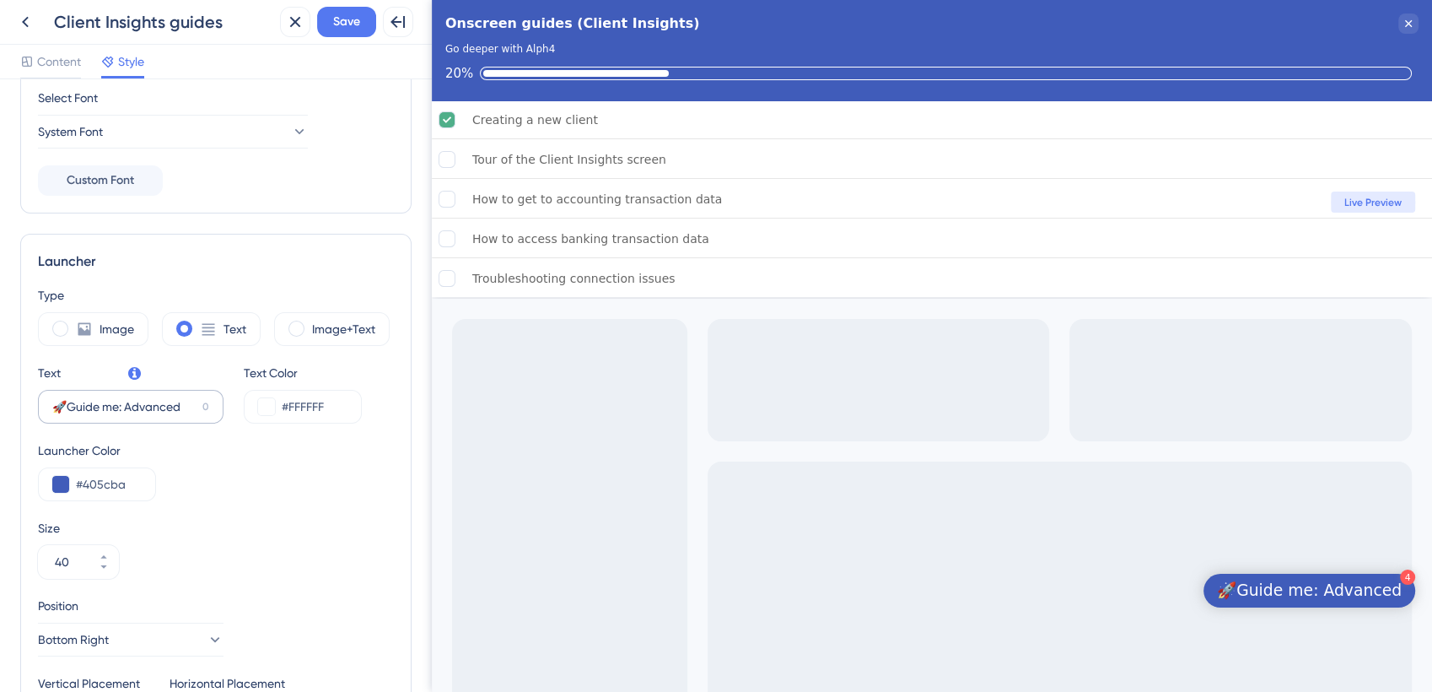
click at [197, 411] on label "🚀Guide me: Advanced 0" at bounding box center [131, 407] width 186 height 34
click at [196, 411] on input "🚀Guide me: Advanced" at bounding box center [123, 406] width 143 height 19
click at [49, 68] on span "Content" at bounding box center [59, 61] width 44 height 20
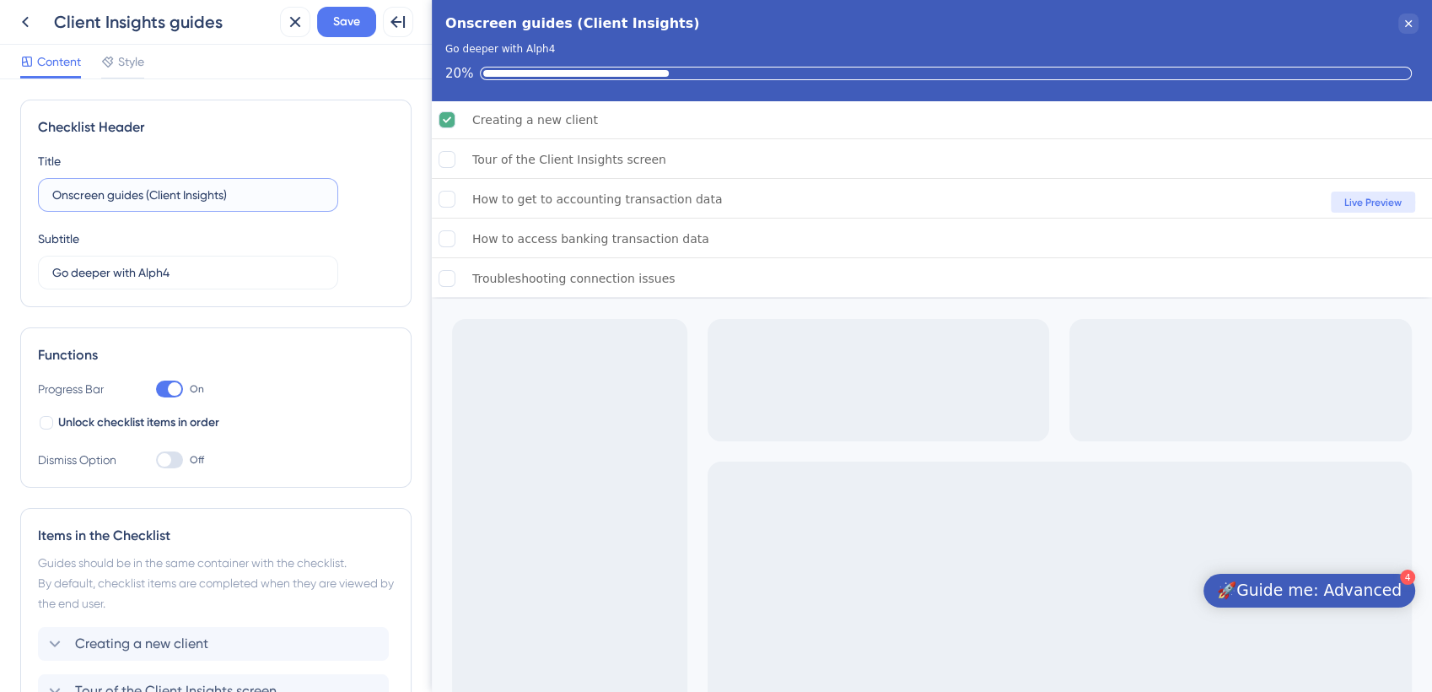
click at [250, 197] on input "Onscreen guides (Client Insights)" at bounding box center [188, 195] width 272 height 19
paste input "🚀Guide me: Advanced"
type input "🚀Guide me: Advanced"
click at [344, 20] on span "Save" at bounding box center [346, 22] width 27 height 20
click at [24, 23] on icon at bounding box center [25, 22] width 7 height 11
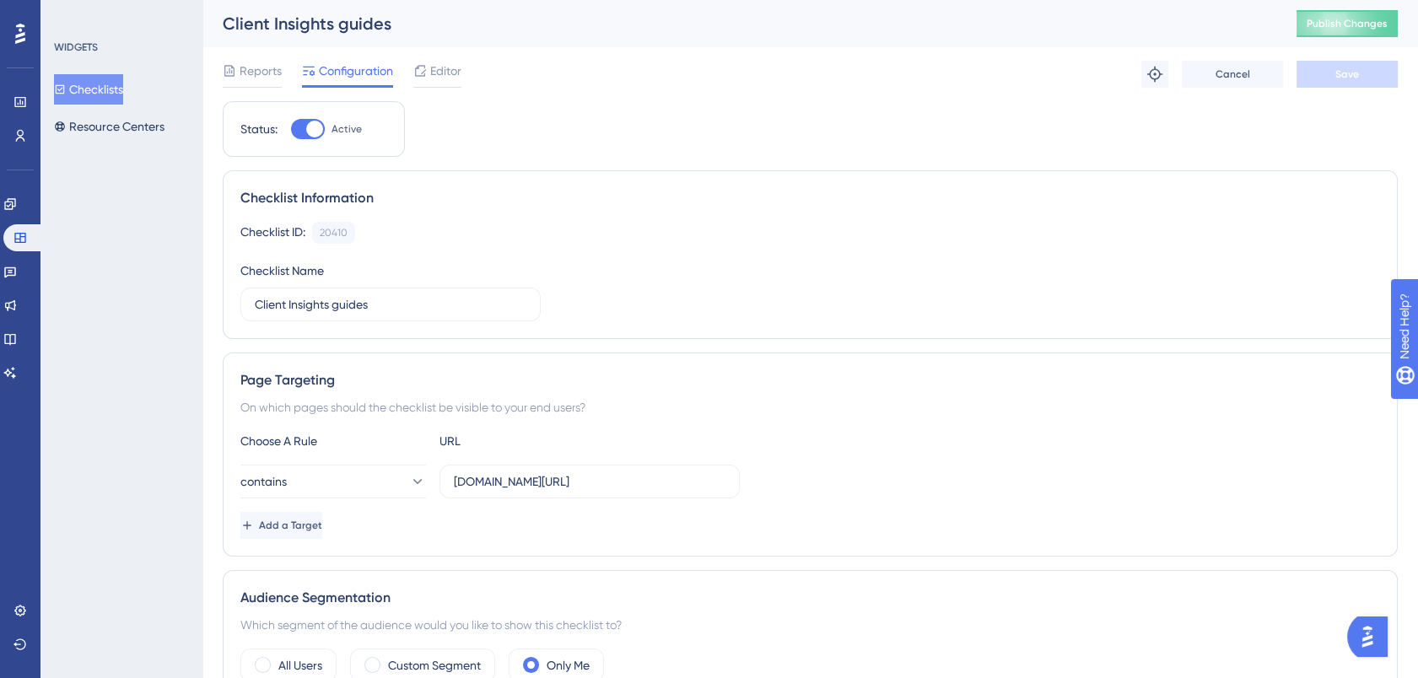
click at [101, 90] on button "Checklists" at bounding box center [88, 89] width 69 height 30
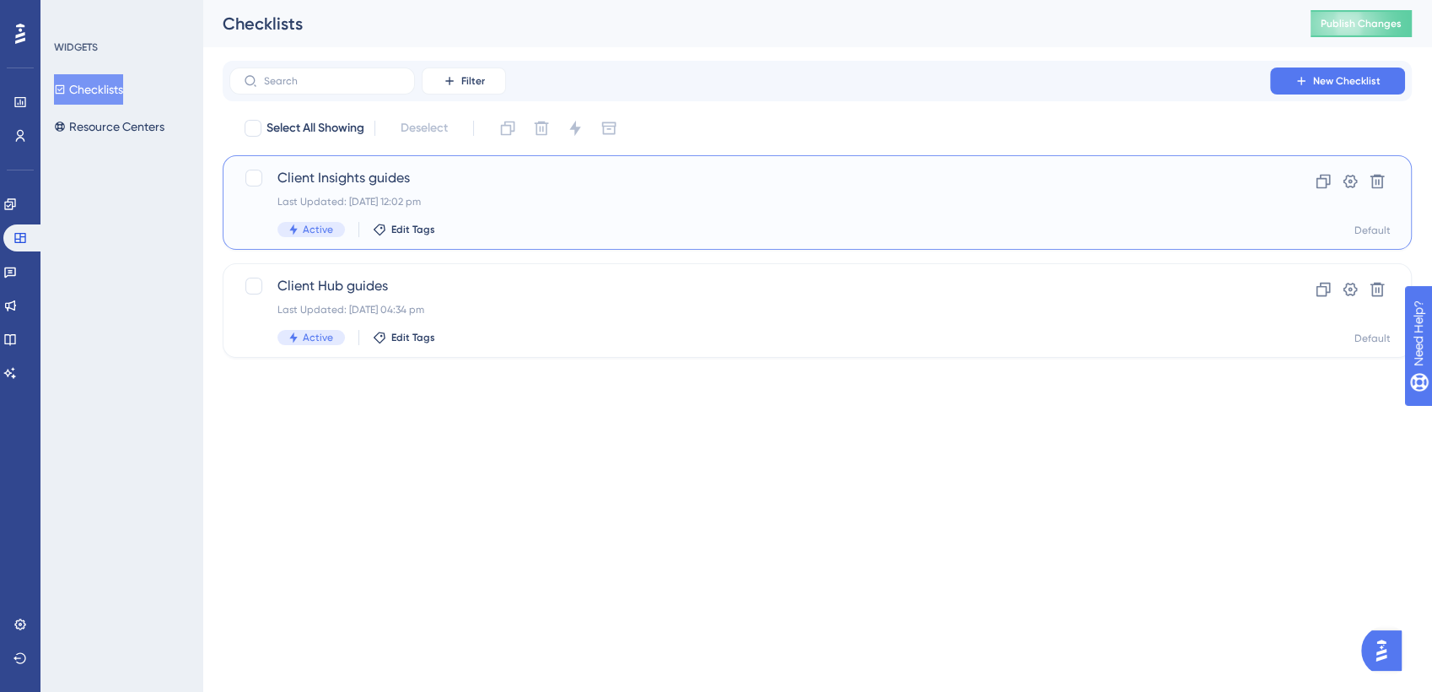
click at [378, 175] on span "Client Insights guides" at bounding box center [749, 178] width 945 height 20
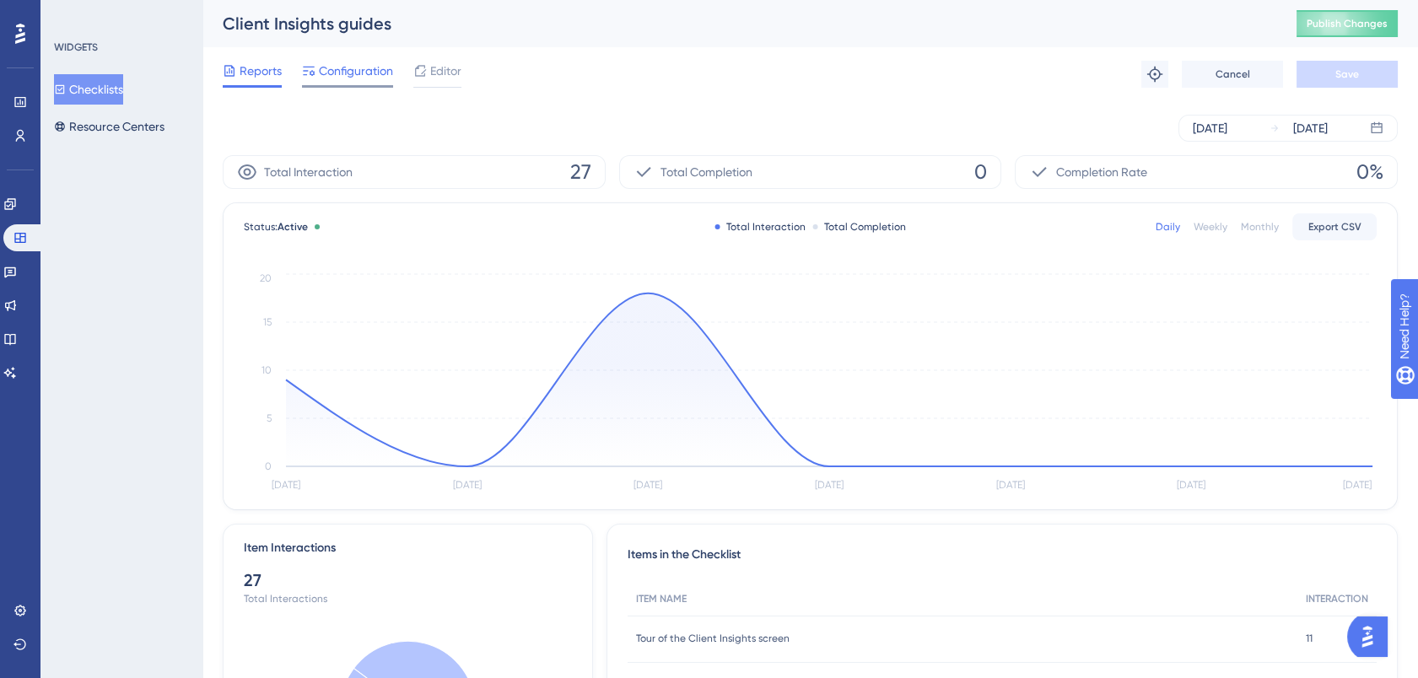
click at [361, 66] on span "Configuration" at bounding box center [356, 71] width 74 height 20
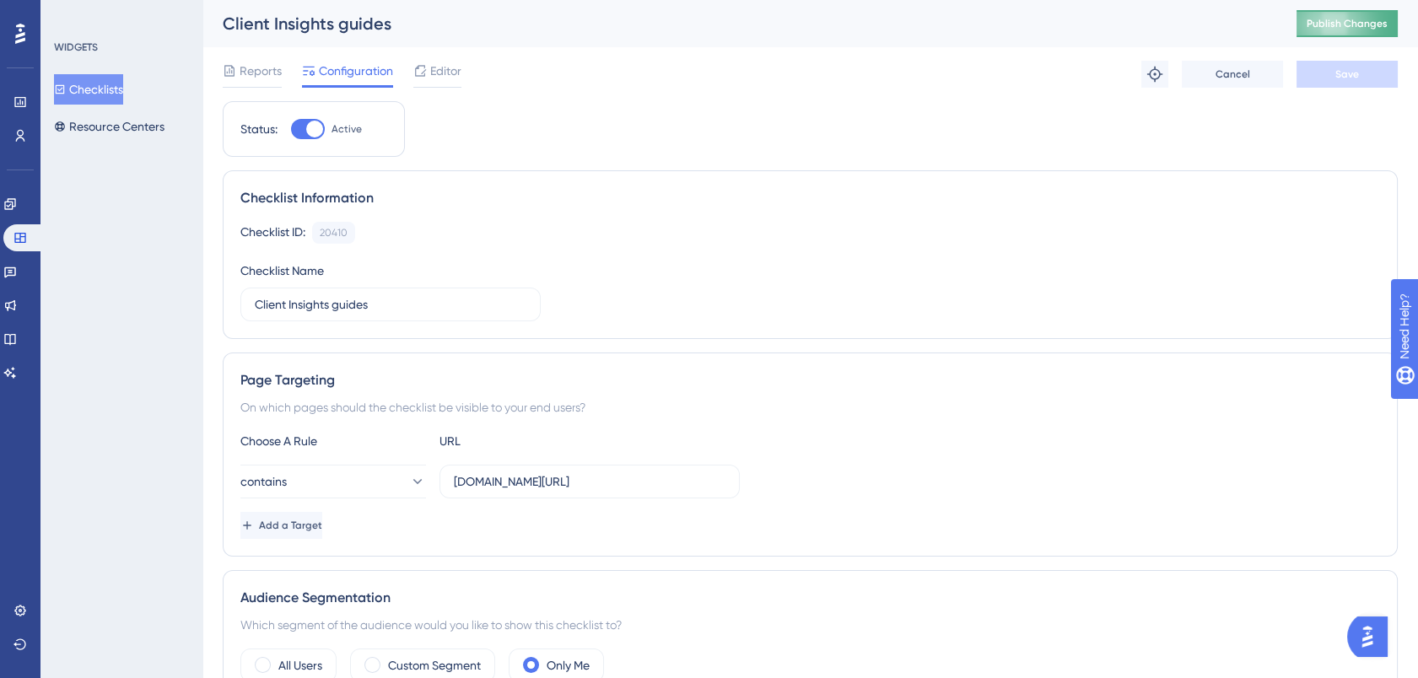
click at [1365, 25] on span "Publish Changes" at bounding box center [1346, 23] width 81 height 13
click at [105, 92] on button "Checklists" at bounding box center [88, 89] width 69 height 30
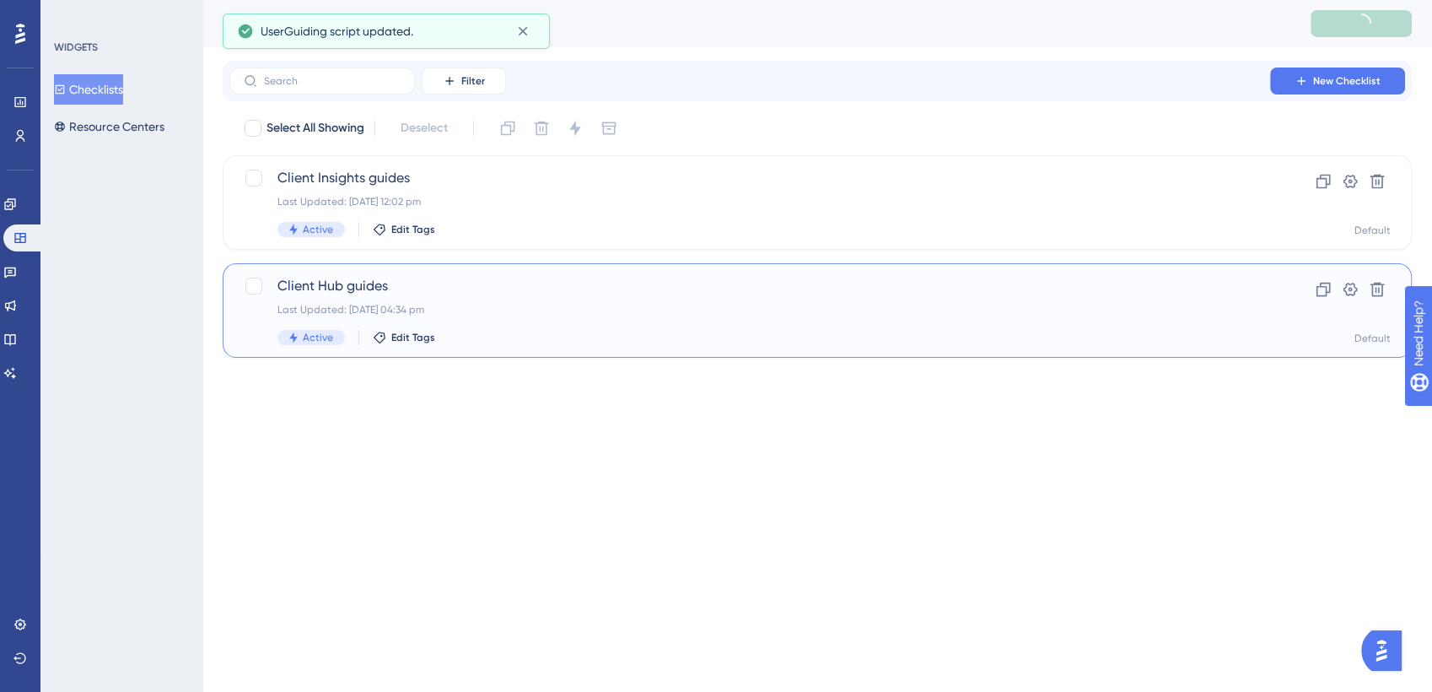
click at [357, 283] on span "Client Hub guides" at bounding box center [749, 286] width 945 height 20
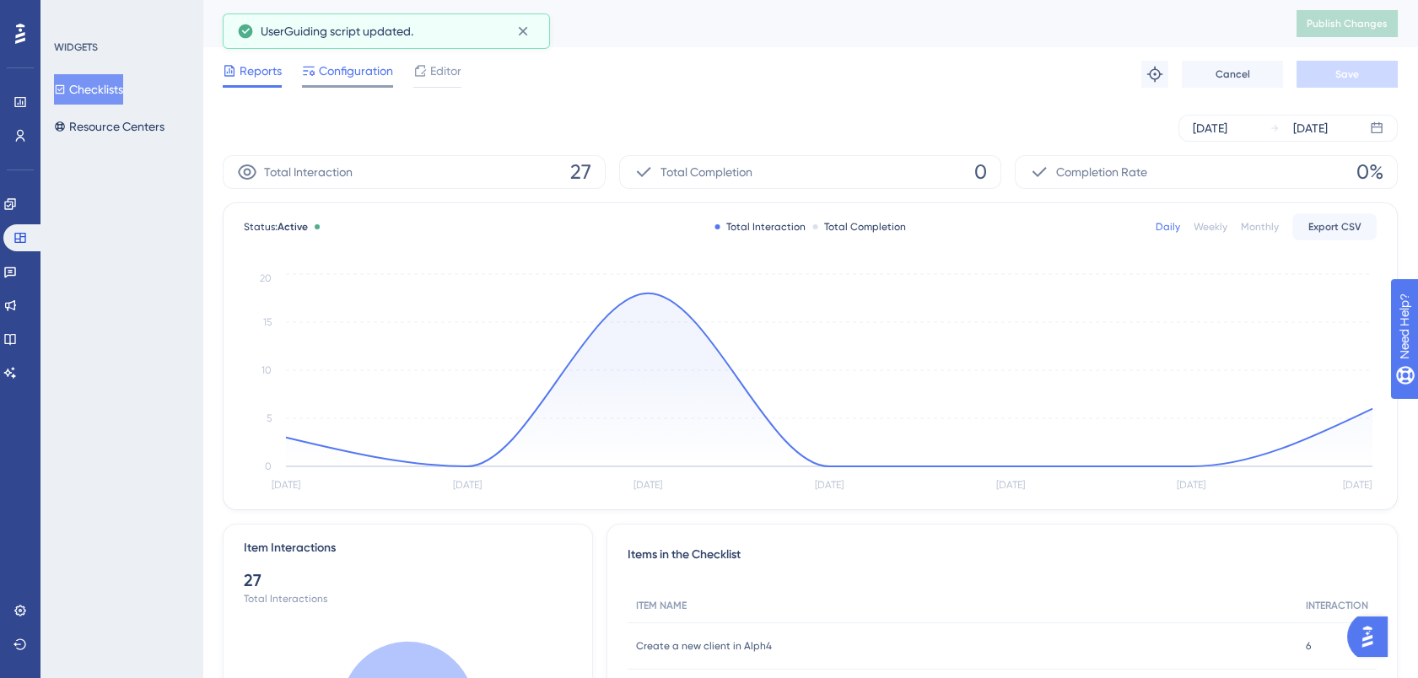
click at [353, 78] on span "Configuration" at bounding box center [356, 71] width 74 height 20
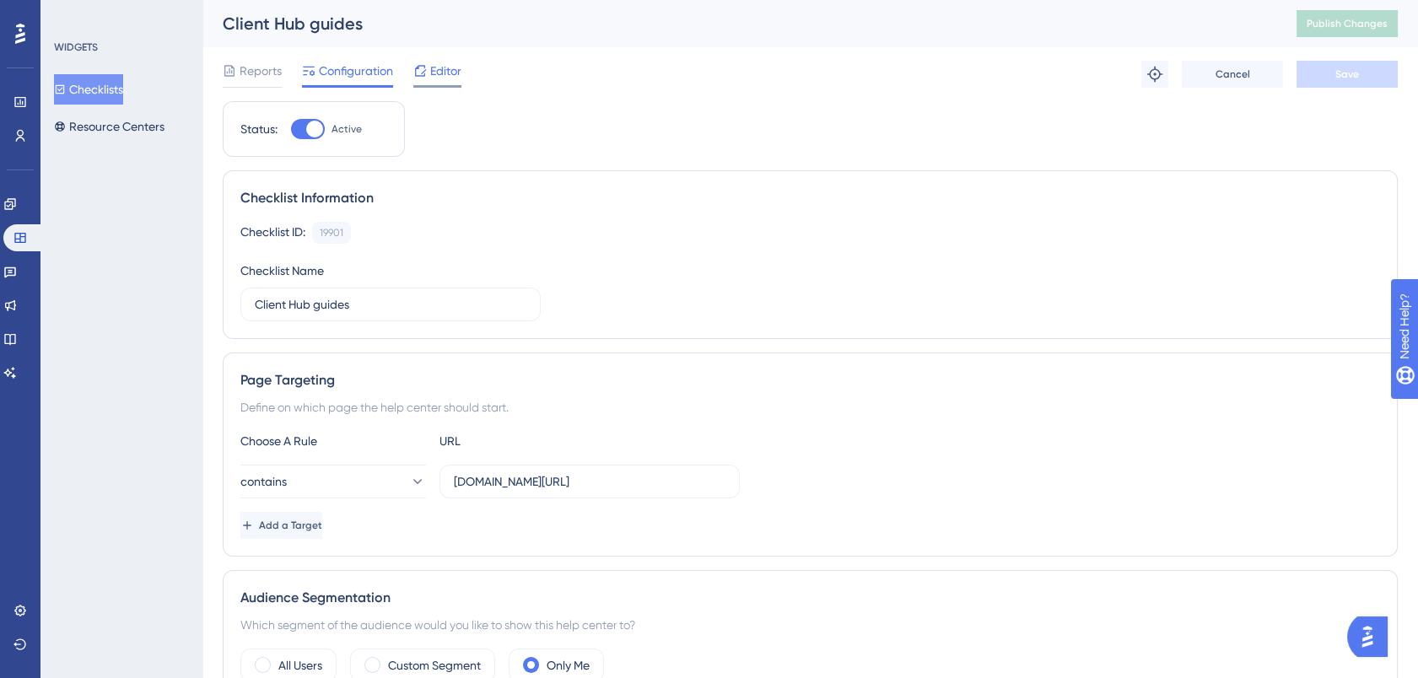
click at [434, 81] on div "Editor" at bounding box center [437, 74] width 48 height 27
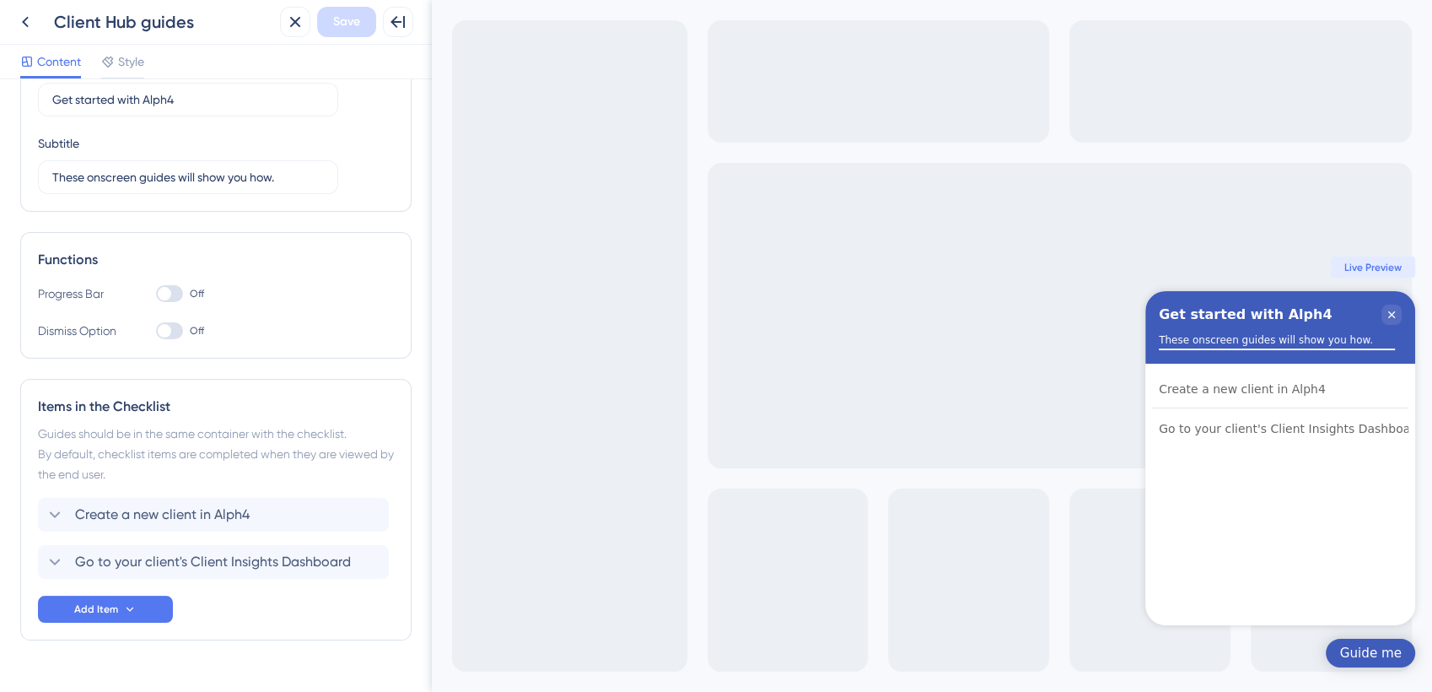
scroll to position [130, 0]
